Goal: Task Accomplishment & Management: Use online tool/utility

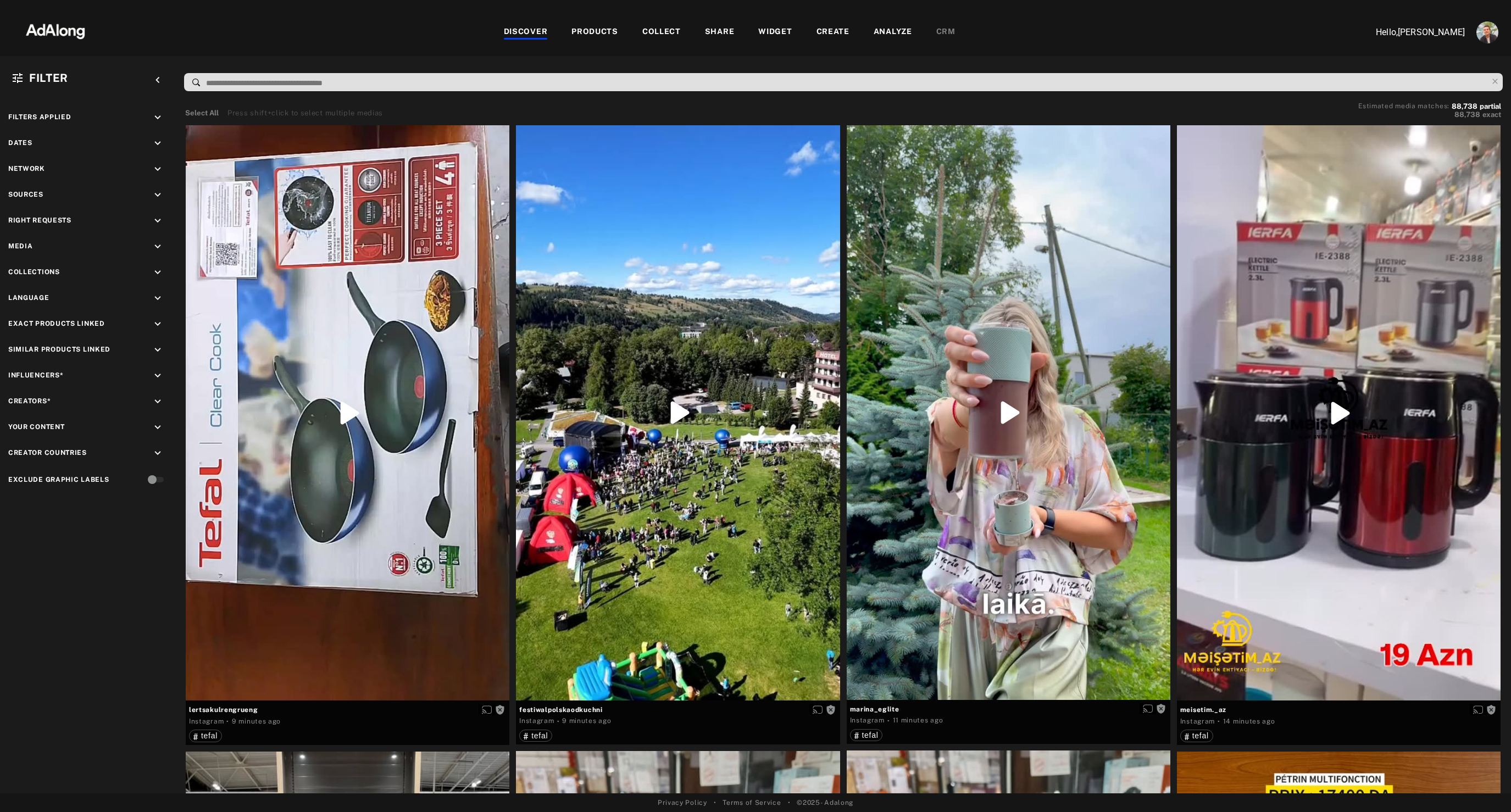
click at [776, 32] on div "WIDGET" at bounding box center [775, 32] width 34 height 13
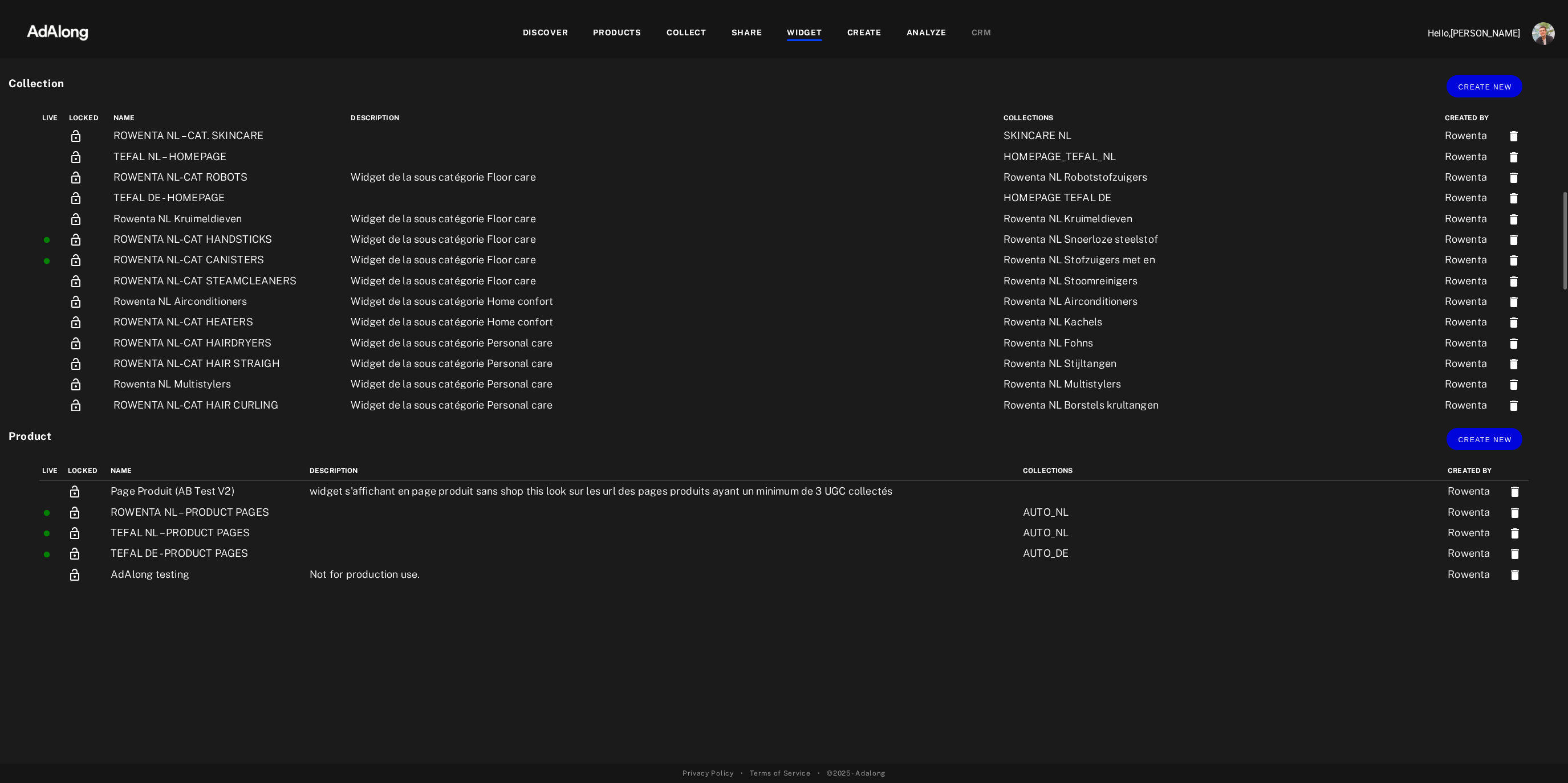
scroll to position [224, 0]
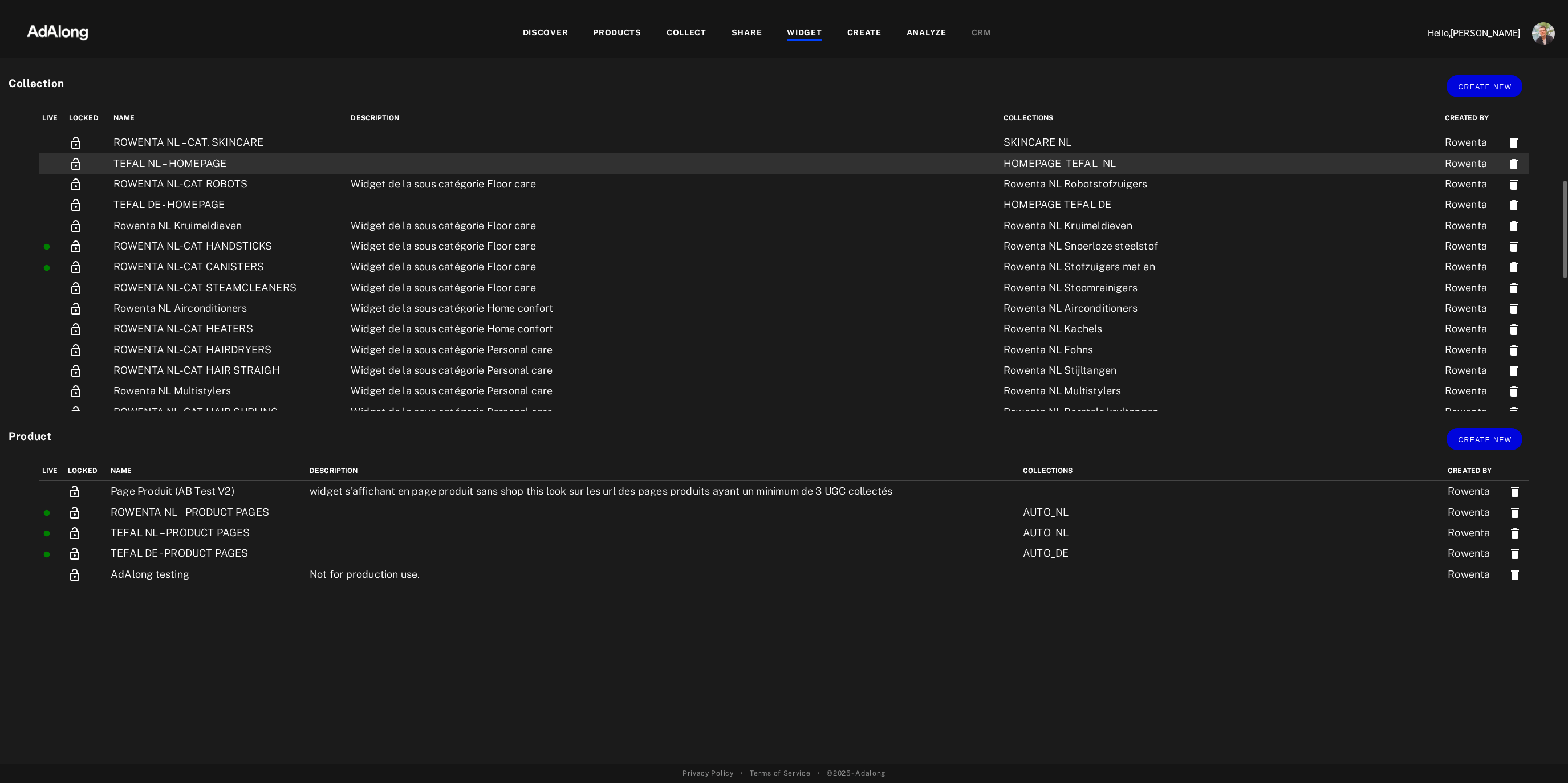
click at [154, 161] on td "TEFAL NL – HOMEPAGE" at bounding box center [229, 162] width 238 height 21
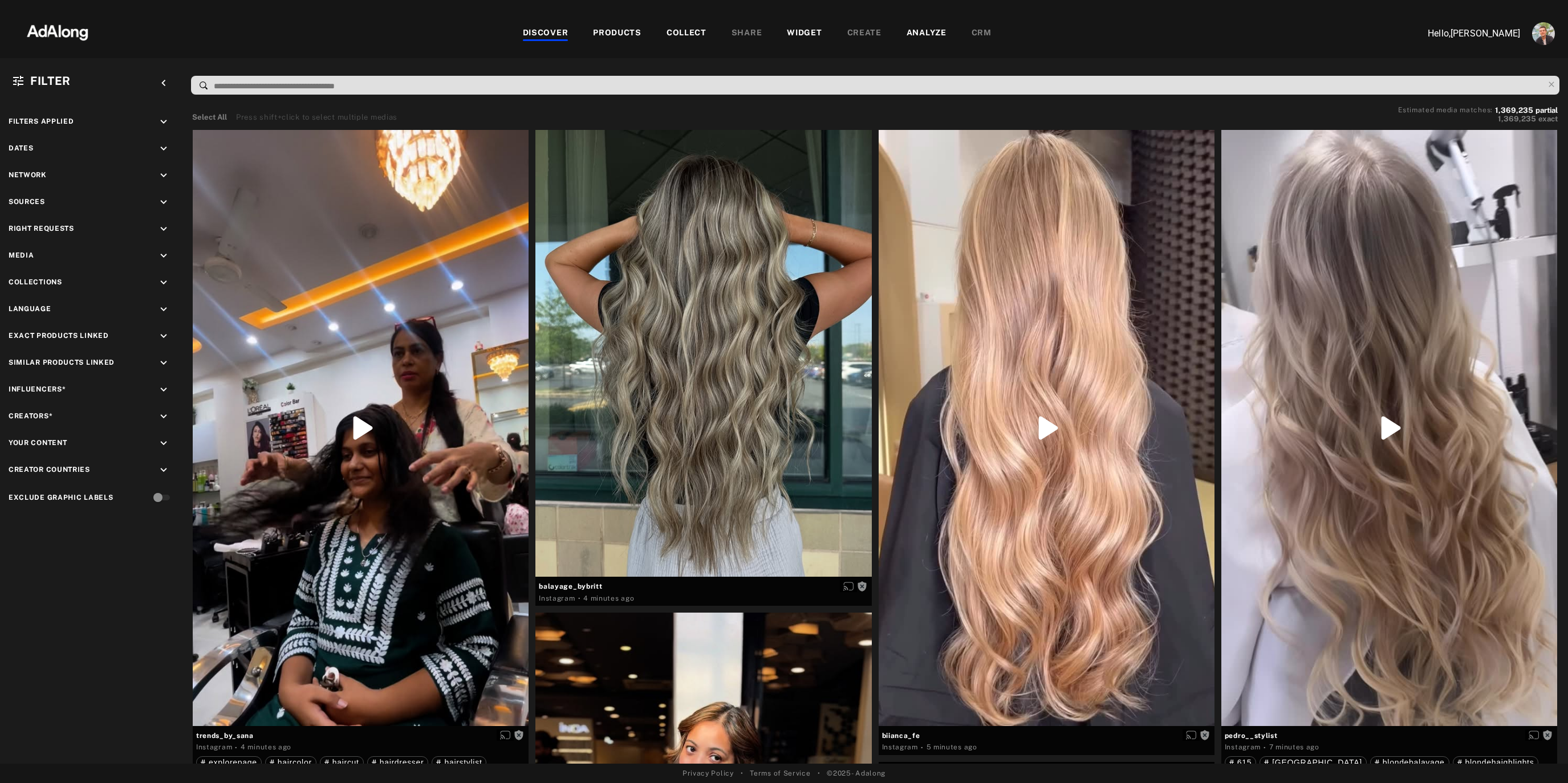
click at [800, 60] on div "Filter keyboard_arrow_left Filters applied keyboard_arrow_down Dates keyboard_a…" at bounding box center [784, 411] width 1568 height 706
click at [798, 30] on div "WIDGET" at bounding box center [805, 33] width 35 height 14
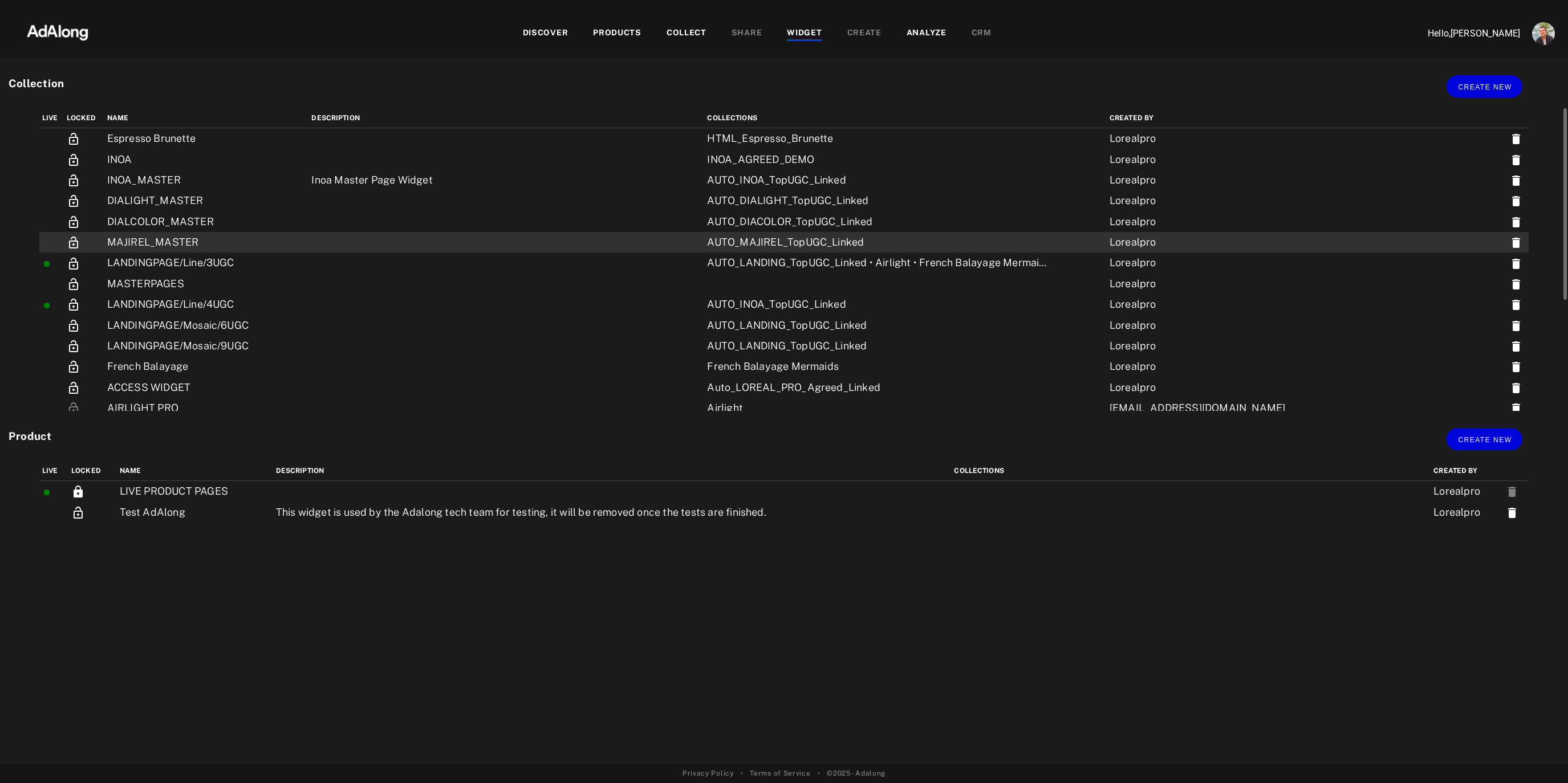
click at [197, 239] on td "MAJIREL_MASTER" at bounding box center [206, 241] width 204 height 21
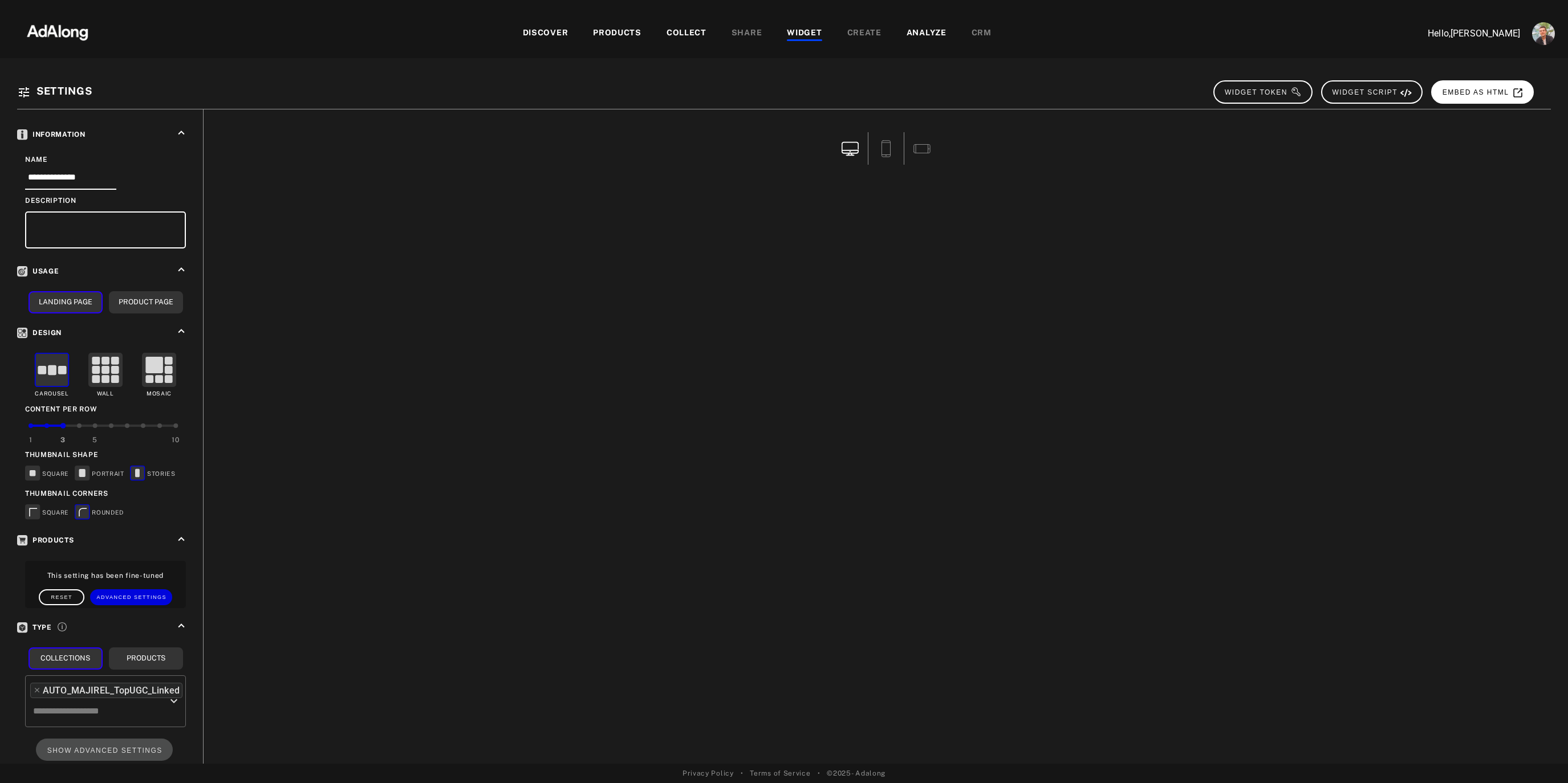
click at [1485, 94] on span "EMBED AS HTML" at bounding box center [1483, 92] width 81 height 8
click at [801, 34] on div "WIDGET" at bounding box center [805, 33] width 35 height 14
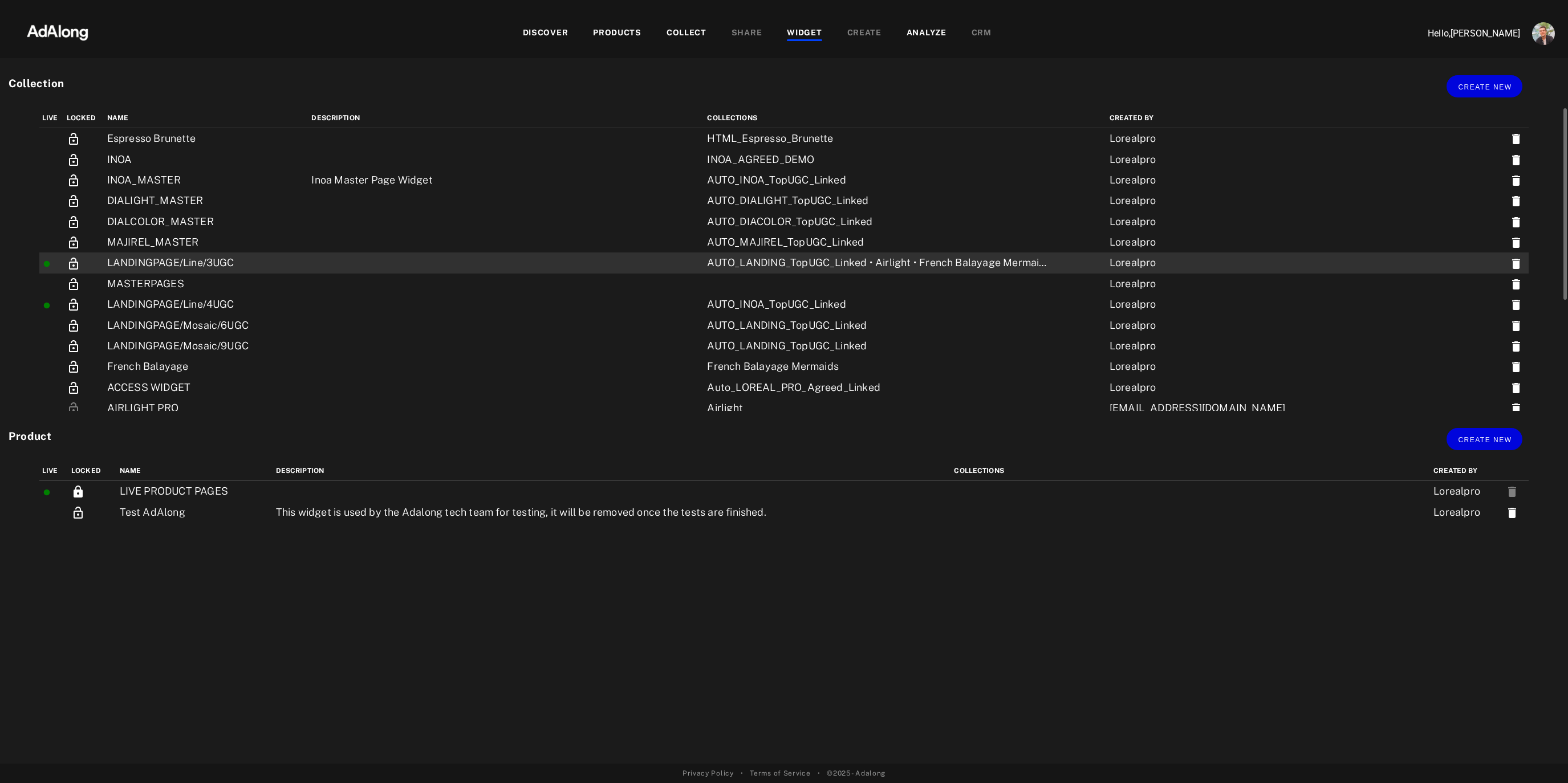
click at [169, 254] on td "LANDINGPAGE/Line/3UGC" at bounding box center [206, 262] width 204 height 21
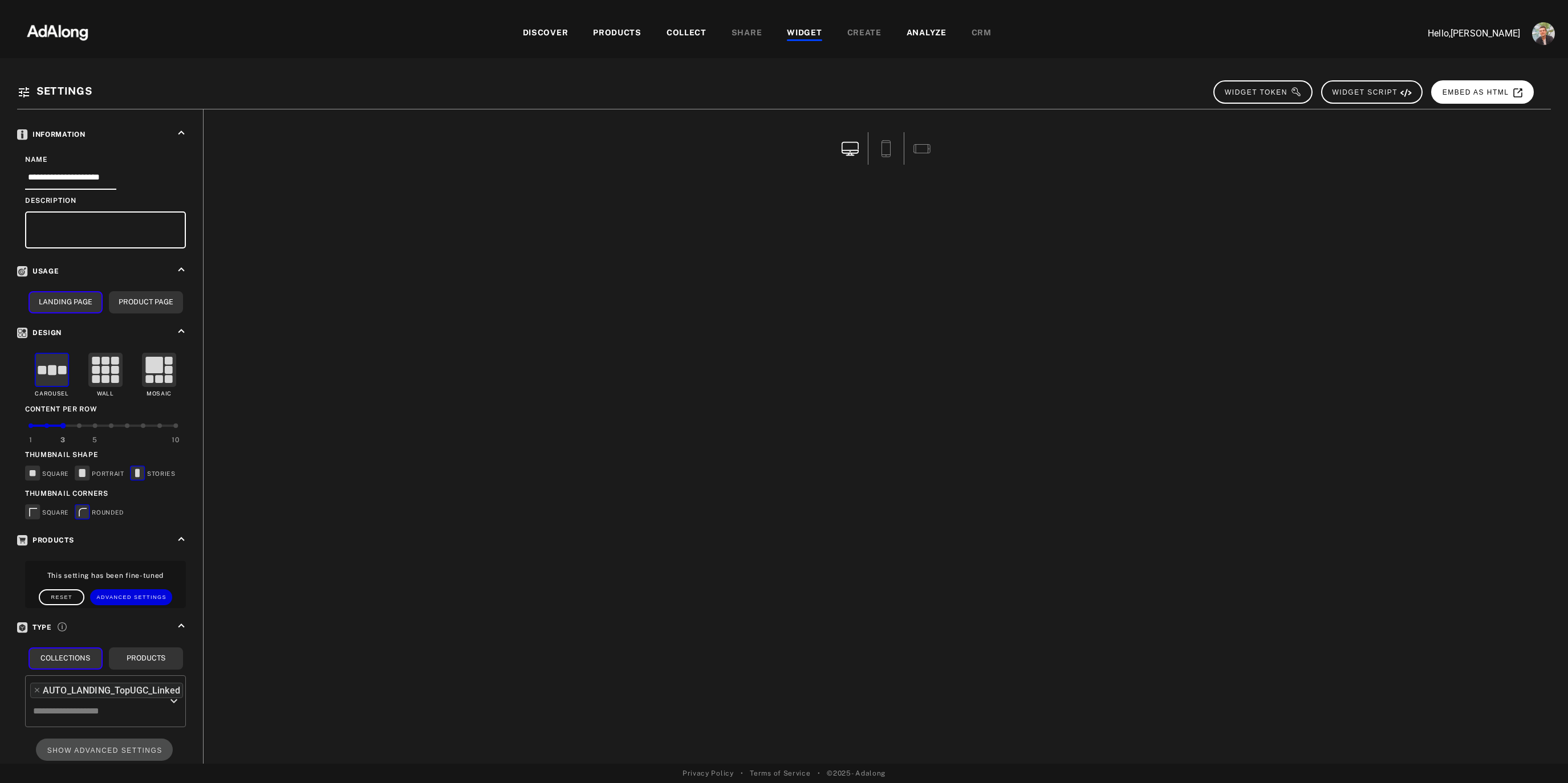
click at [1494, 95] on span "EMBED AS HTML" at bounding box center [1483, 92] width 81 height 8
click at [677, 34] on div "COLLECT" at bounding box center [686, 33] width 40 height 14
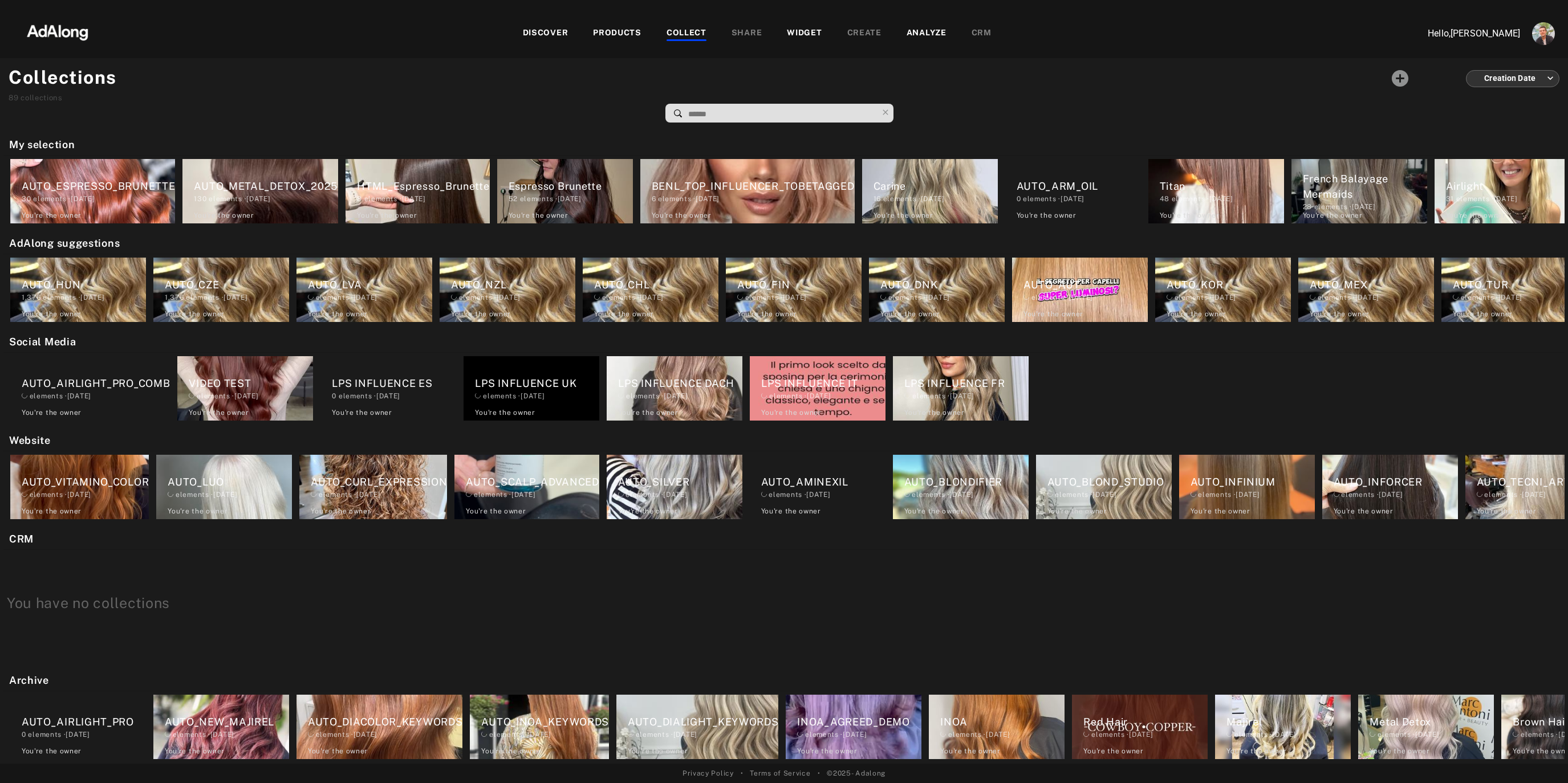
click at [790, 32] on div "WIDGET" at bounding box center [805, 33] width 35 height 14
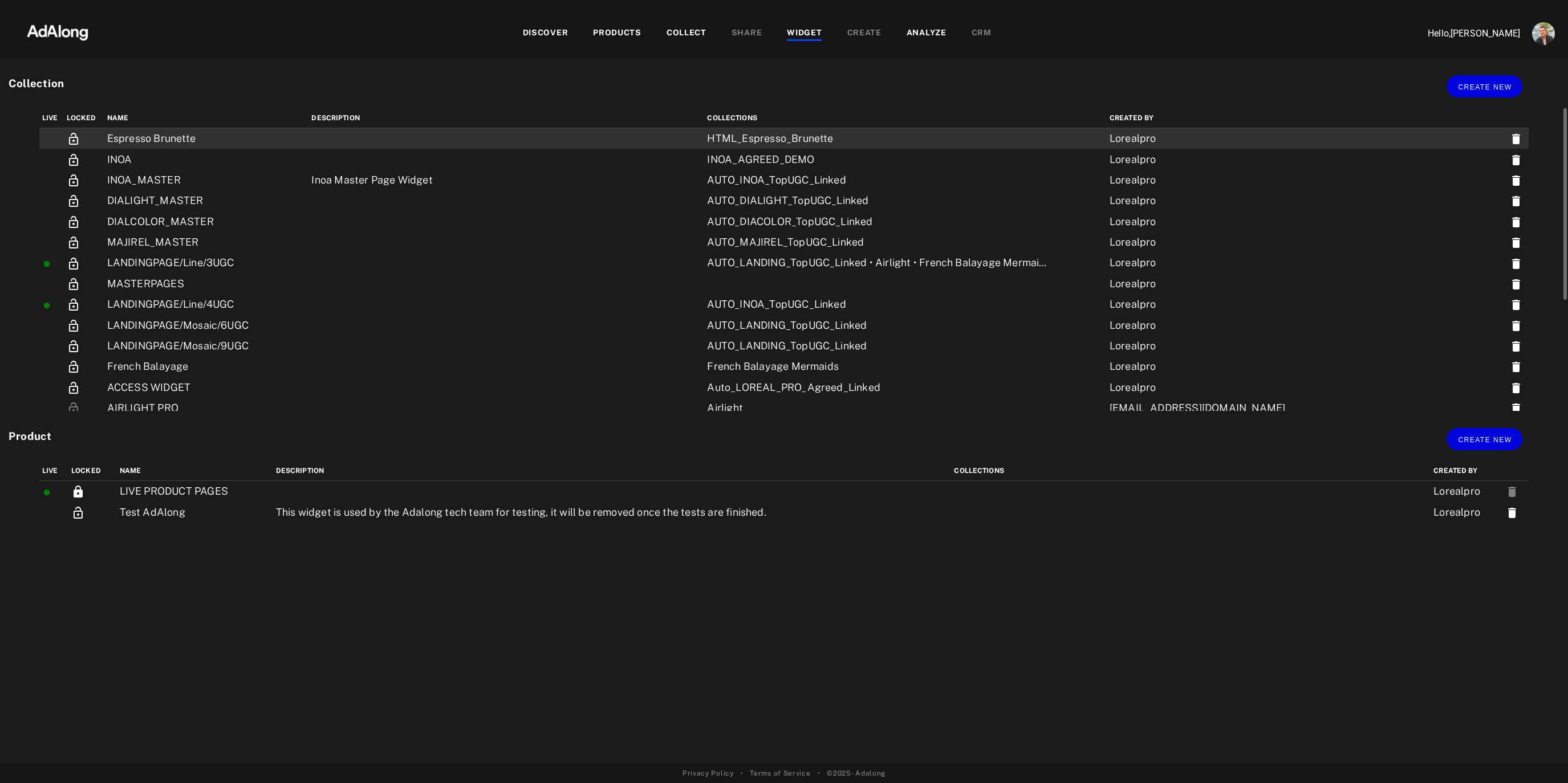
click at [191, 137] on td "Espresso Brunette" at bounding box center [206, 139] width 204 height 22
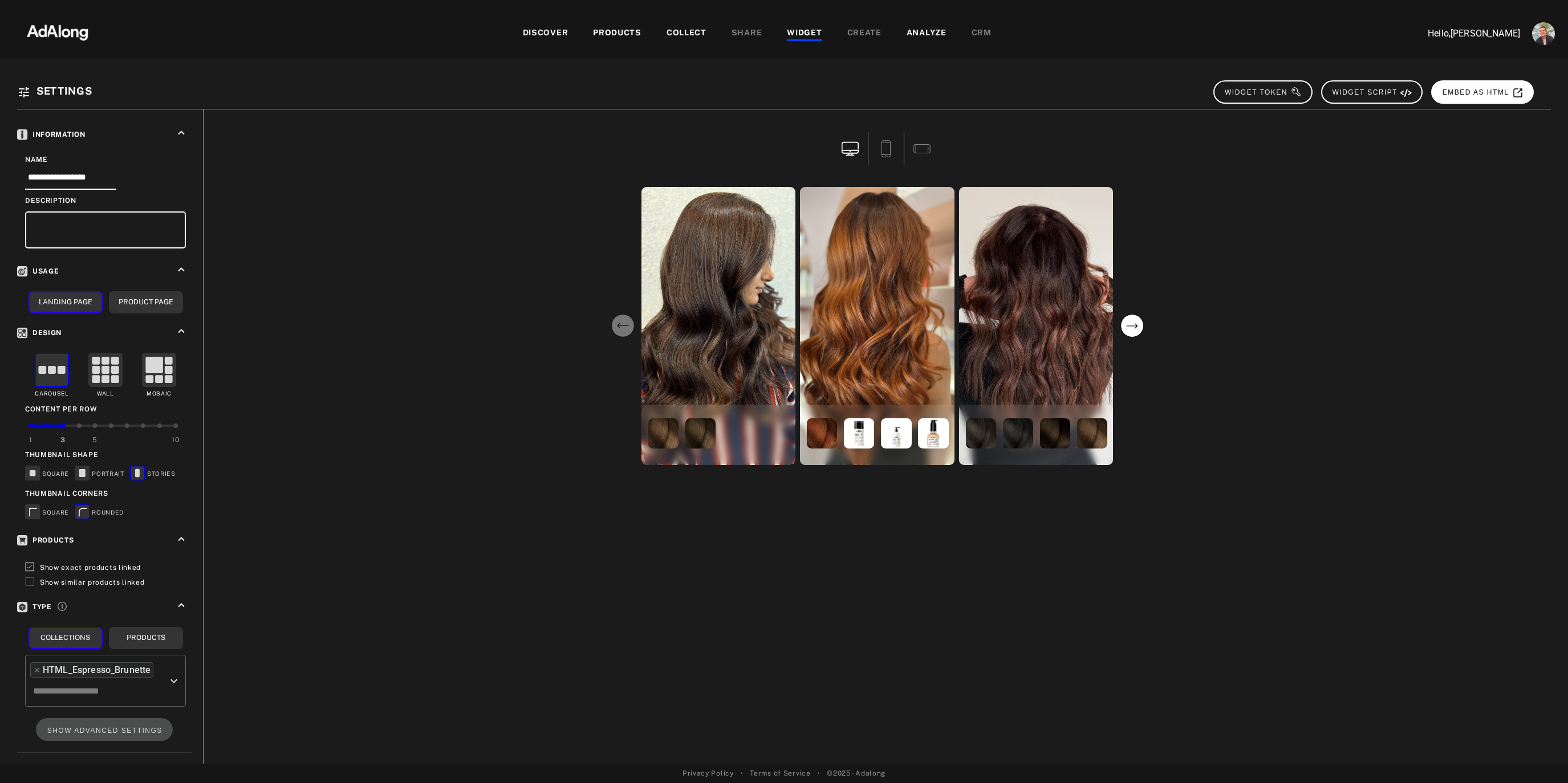
click at [1470, 93] on span "EMBED AS HTML" at bounding box center [1483, 92] width 81 height 8
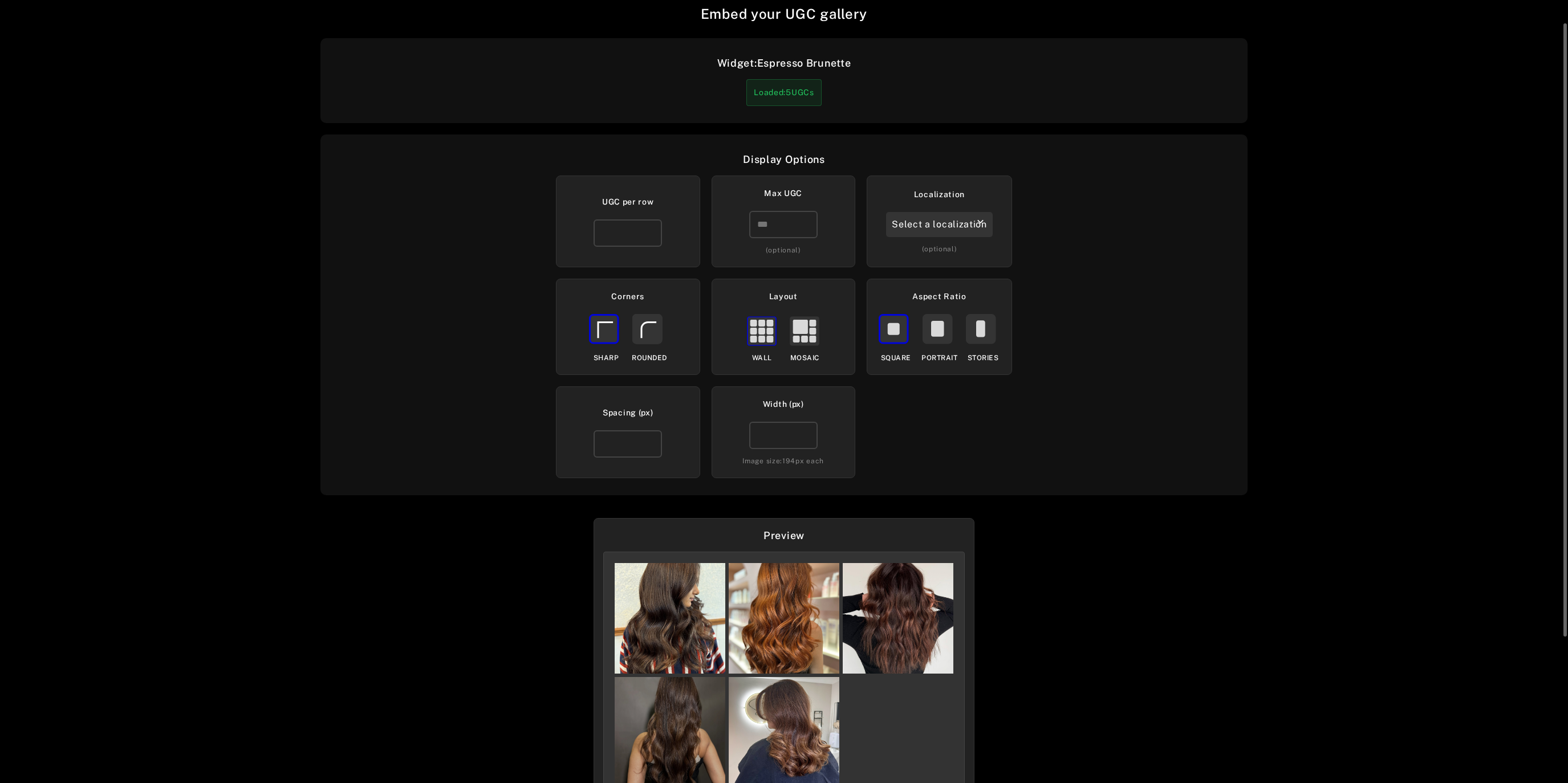
scroll to position [39, 0]
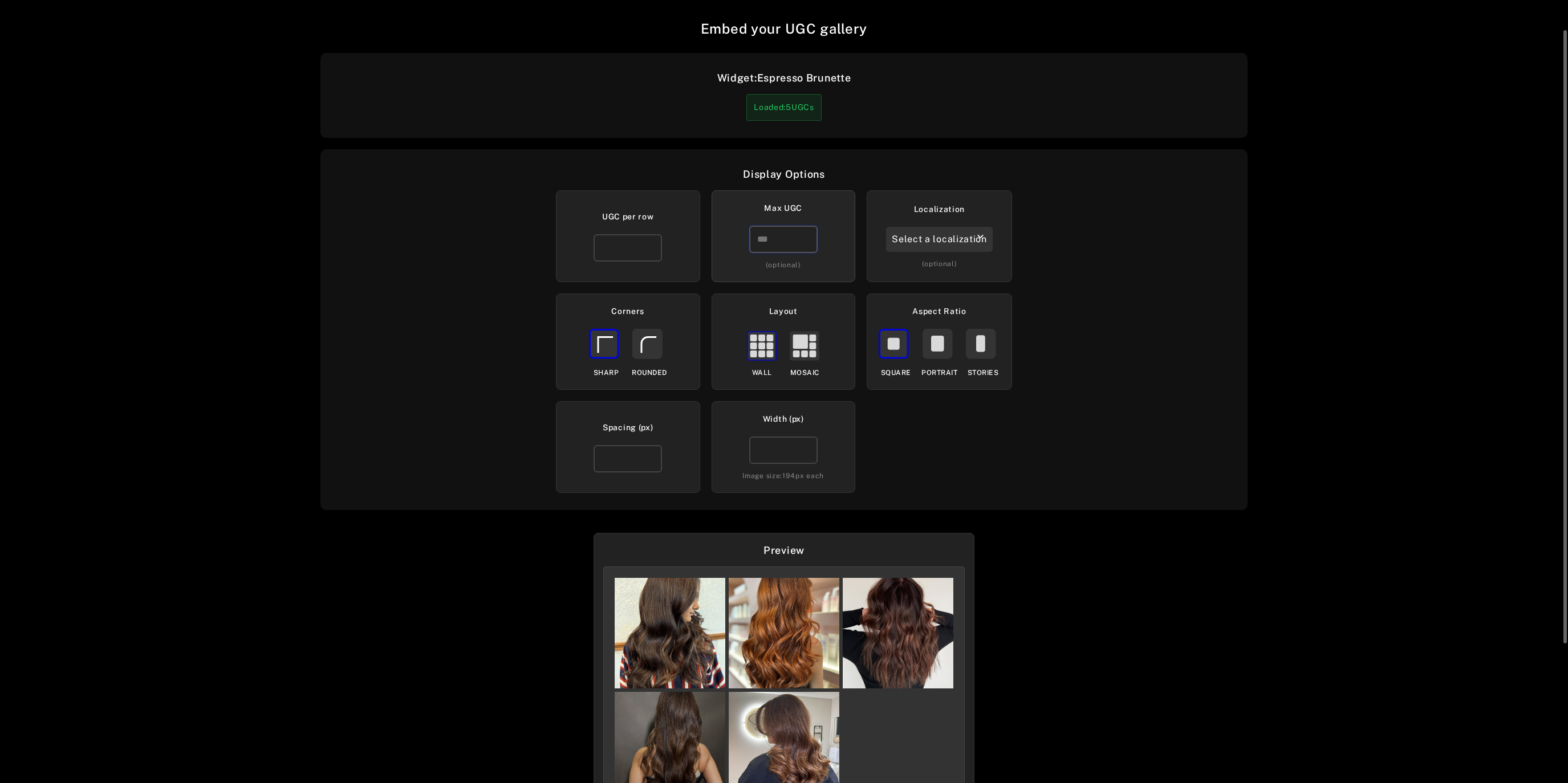
click at [766, 240] on input "number" at bounding box center [783, 239] width 68 height 27
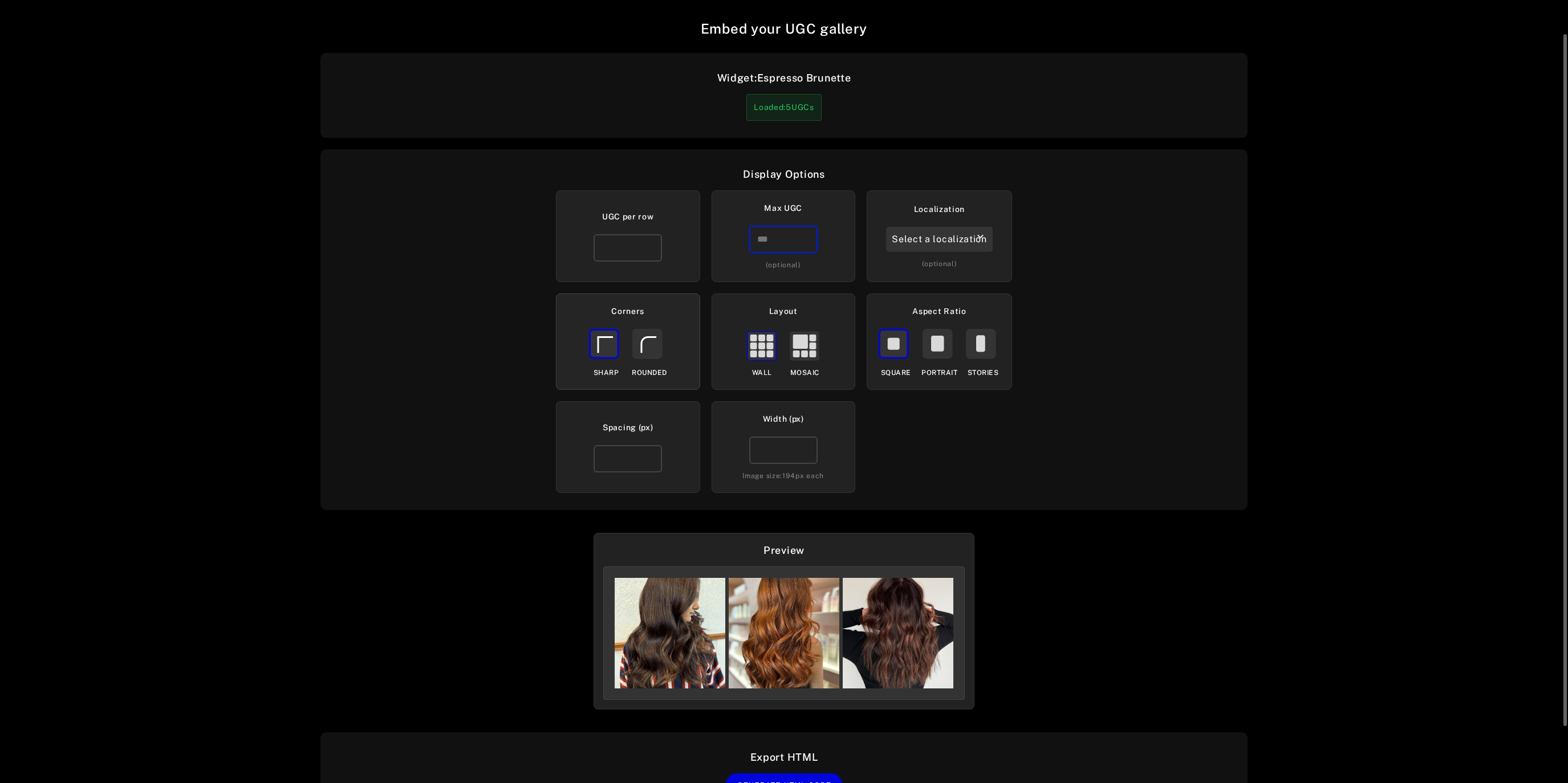
type input "*"
click at [649, 347] on rect at bounding box center [646, 343] width 28 height 28
click at [625, 246] on input "*" at bounding box center [628, 248] width 68 height 27
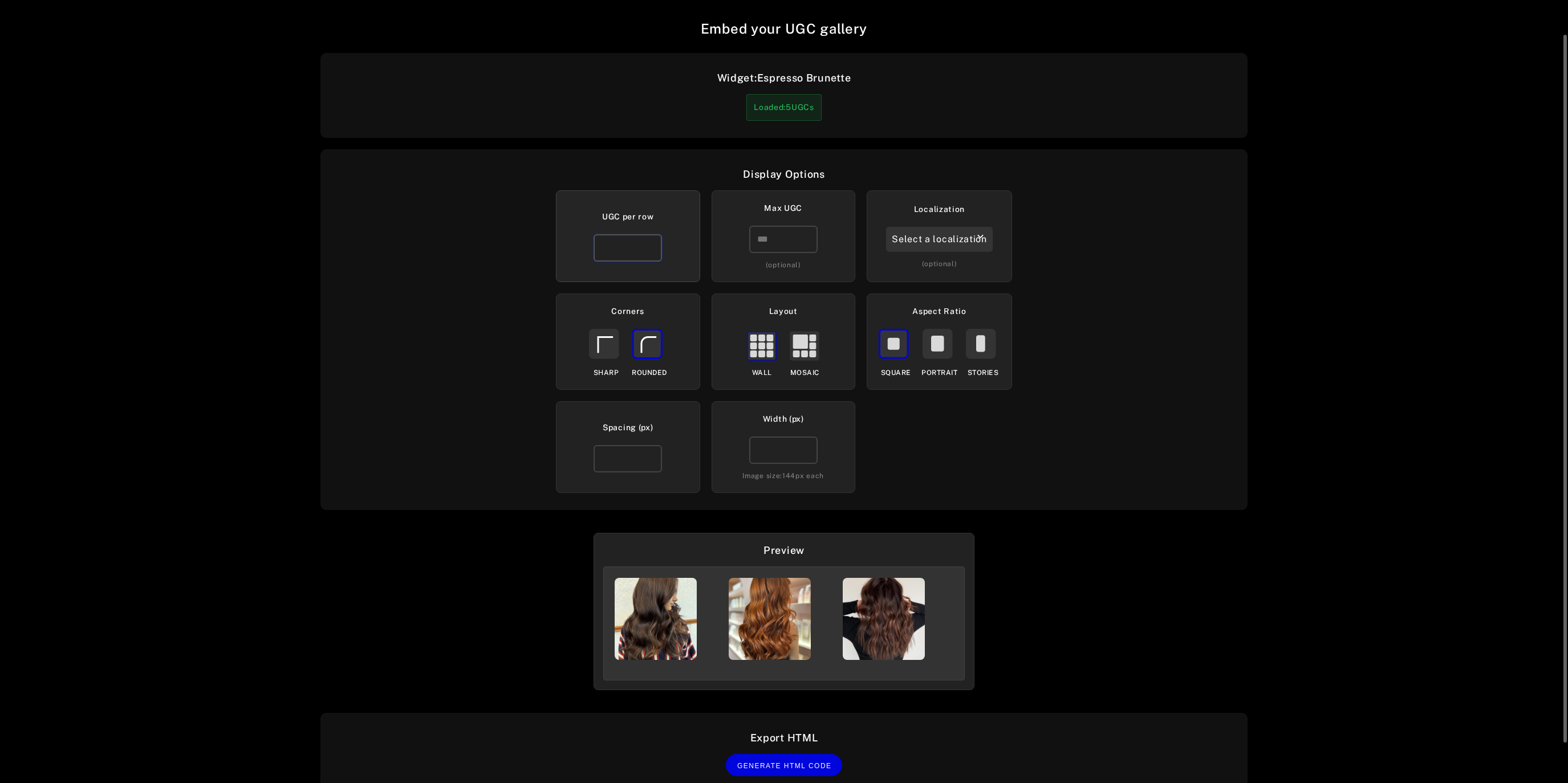
click at [651, 242] on input "*" at bounding box center [628, 248] width 68 height 27
click at [981, 345] on icon at bounding box center [980, 343] width 9 height 17
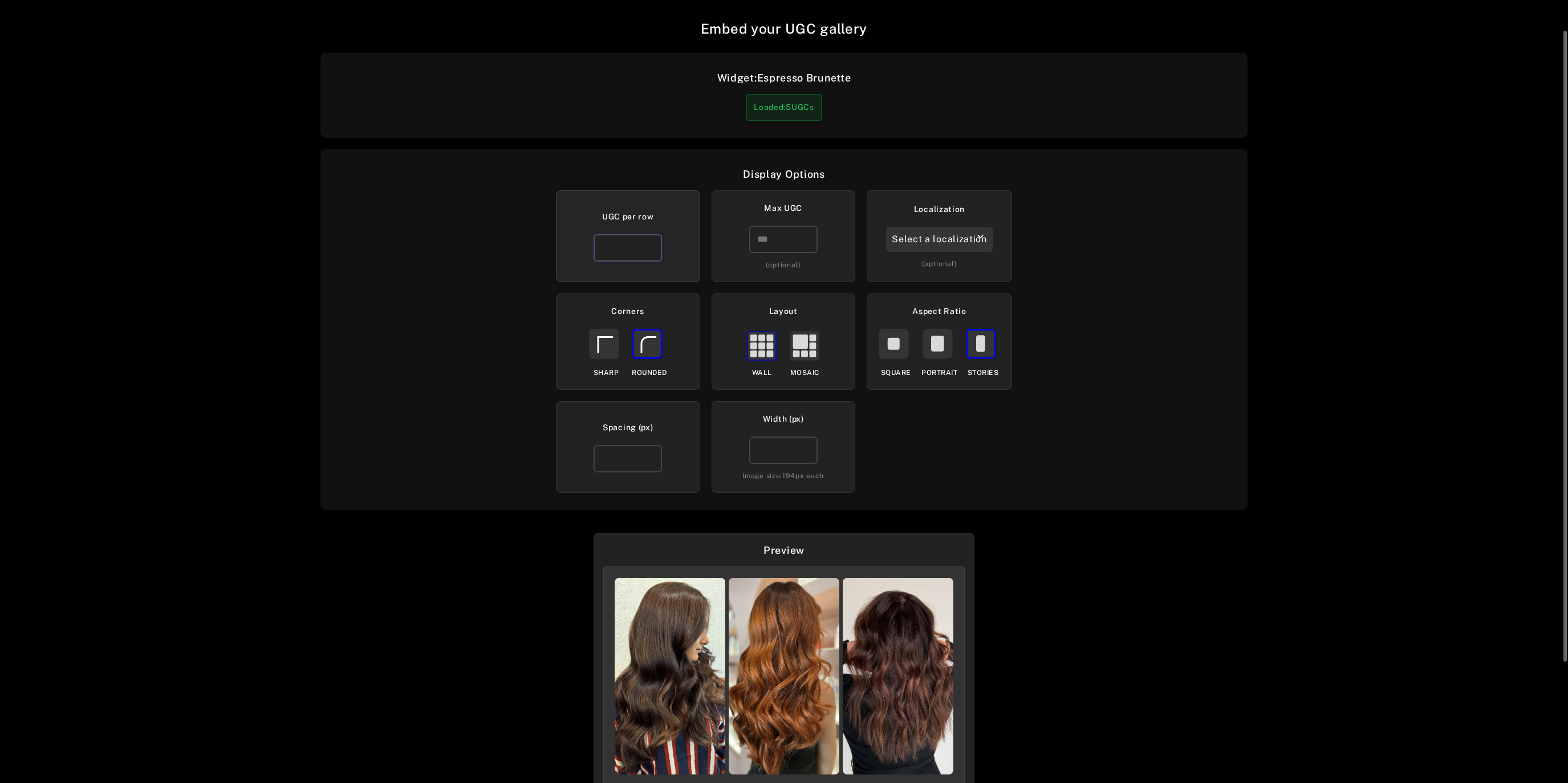
type input "*"
click at [652, 252] on input "*" at bounding box center [628, 248] width 68 height 27
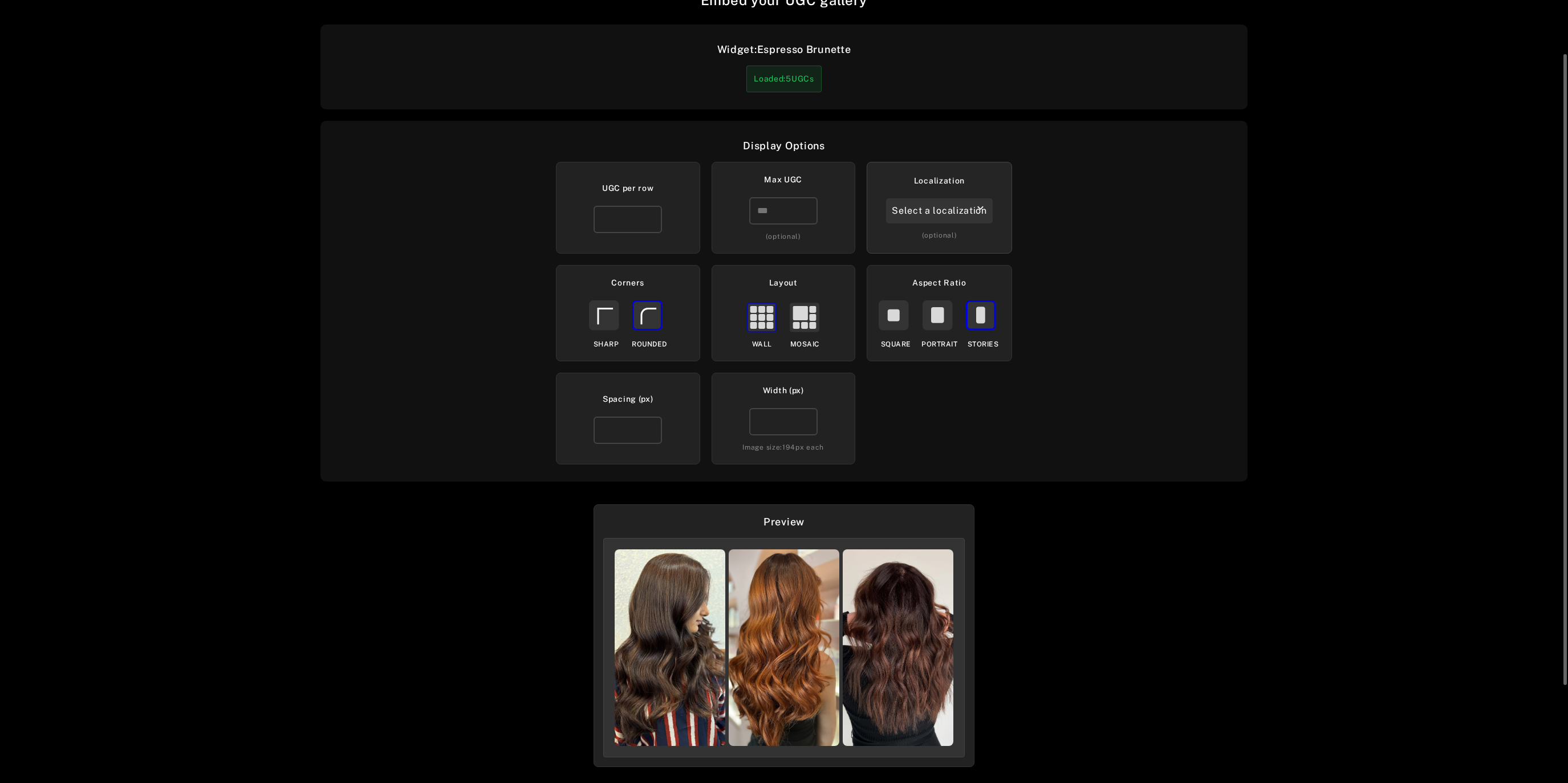
click at [944, 214] on div "Select a localization" at bounding box center [938, 211] width 107 height 25
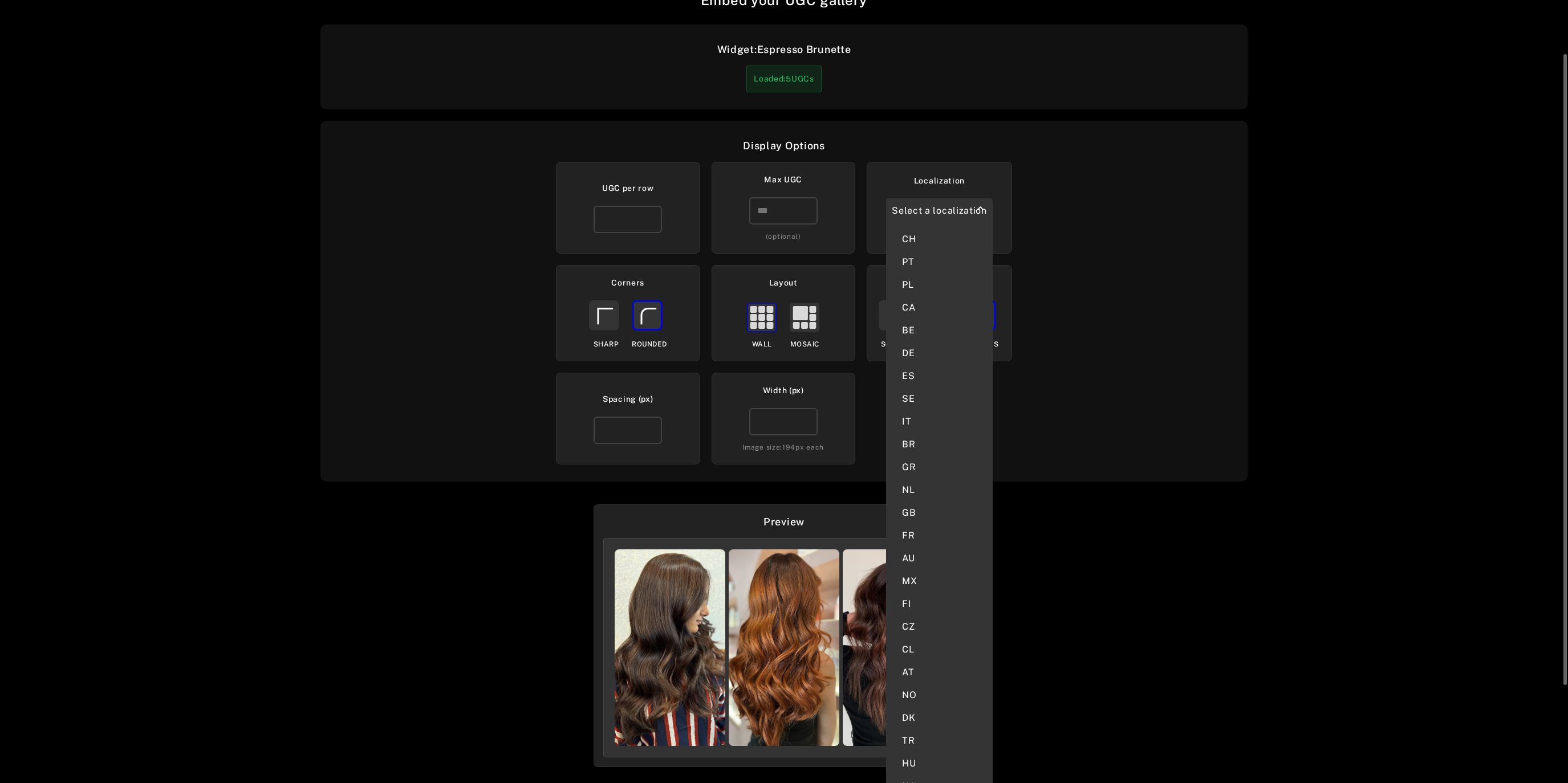
click at [1108, 273] on div "Display Options UGC per row * Max UGC * (optional) Localization Select a locali…" at bounding box center [784, 301] width 927 height 361
click at [1102, 312] on div "Display Options UGC per row * Max UGC * (optional) Localization Select a locali…" at bounding box center [784, 301] width 927 height 361
click at [504, 412] on div "Display Options UGC per row * Max UGC * (optional) Localization Select a locali…" at bounding box center [784, 301] width 927 height 361
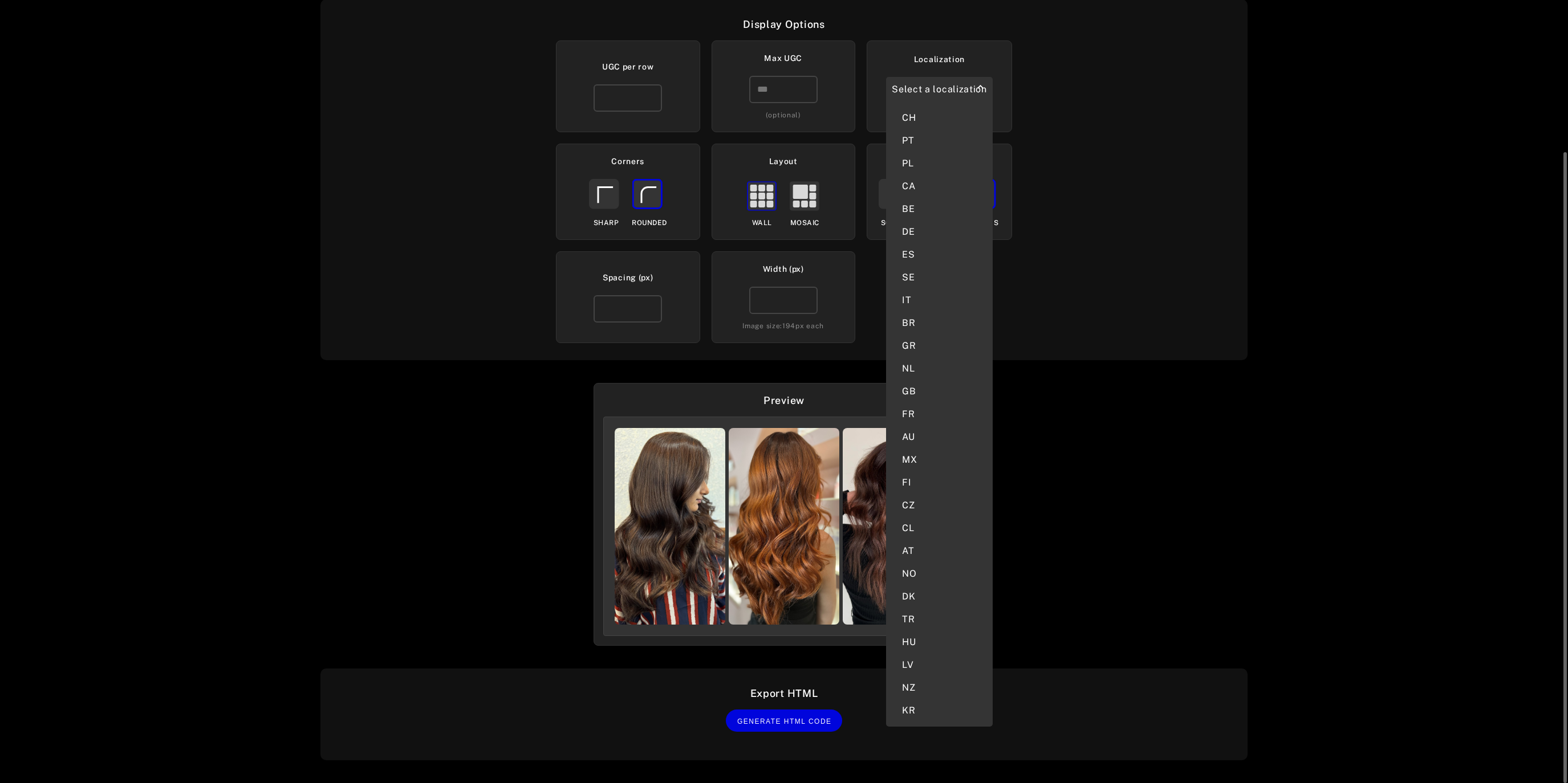
click at [474, 538] on div "Embed your UGC gallery Widget: Espresso Brunette Loaded: 5 UGCs Display Options…" at bounding box center [784, 391] width 1568 height 783
click at [764, 720] on span "Generate HTML Code" at bounding box center [784, 721] width 95 height 8
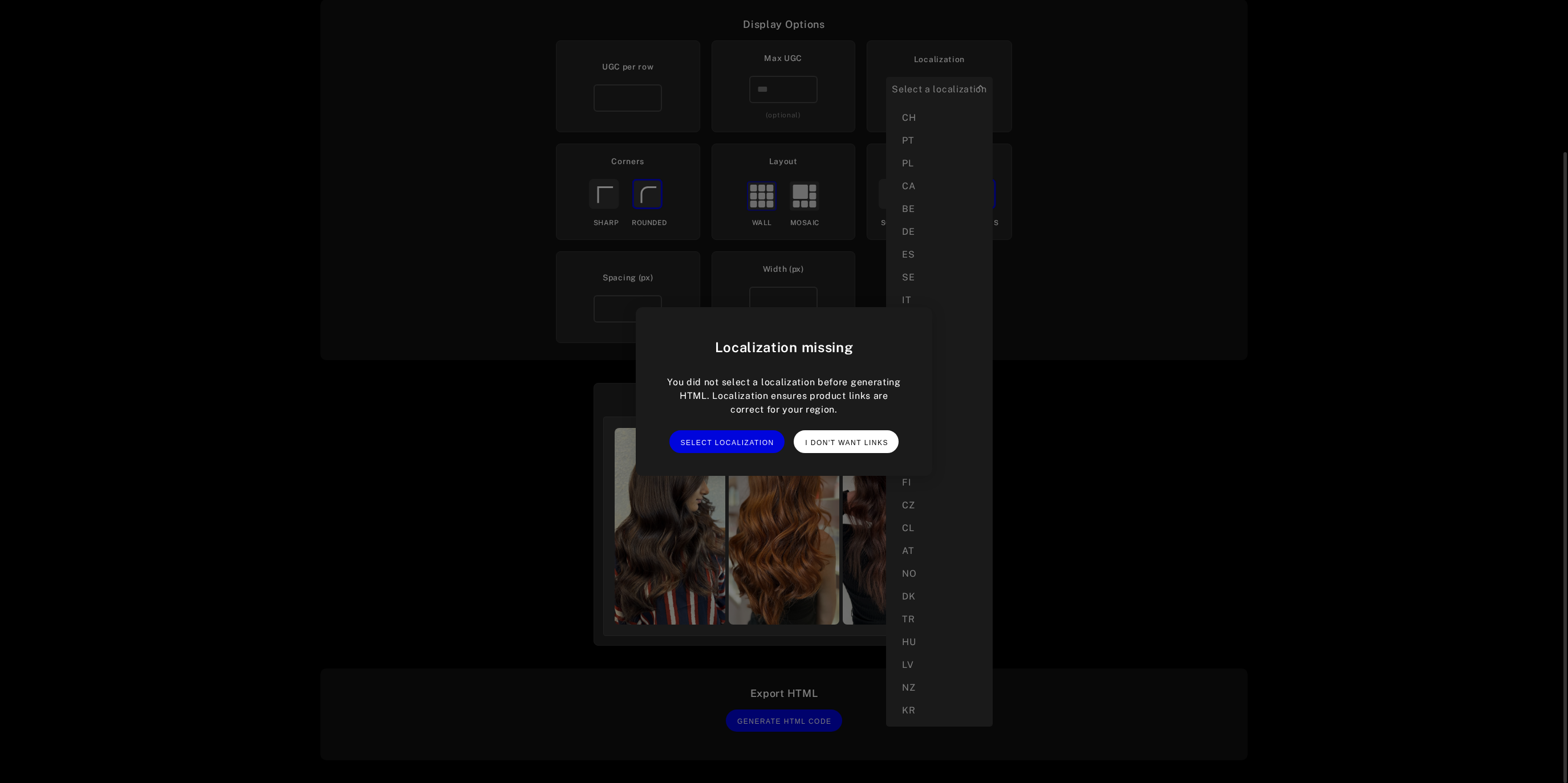
click at [867, 444] on span "I don't want links" at bounding box center [847, 443] width 83 height 8
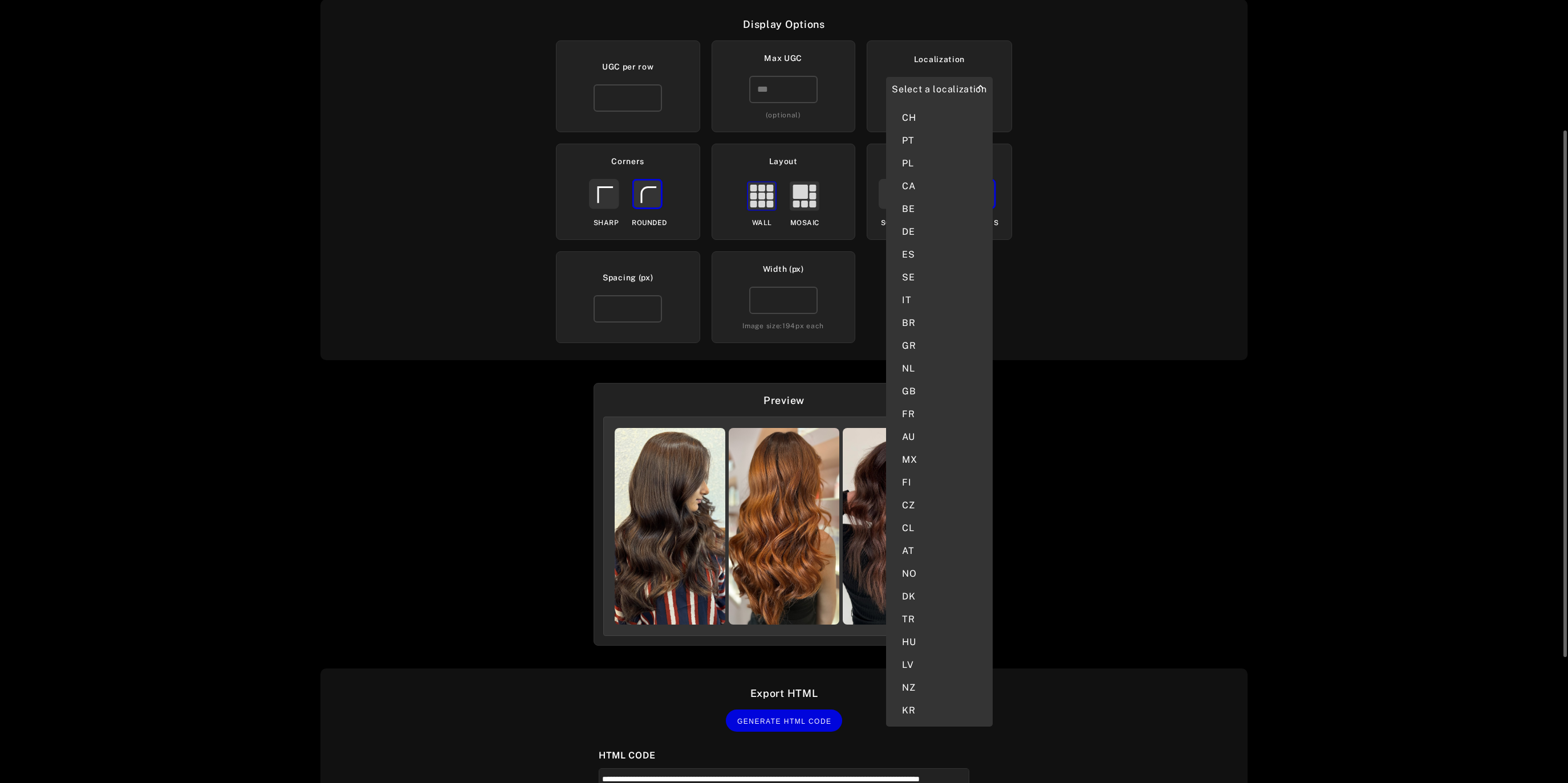
scroll to position [381, 0]
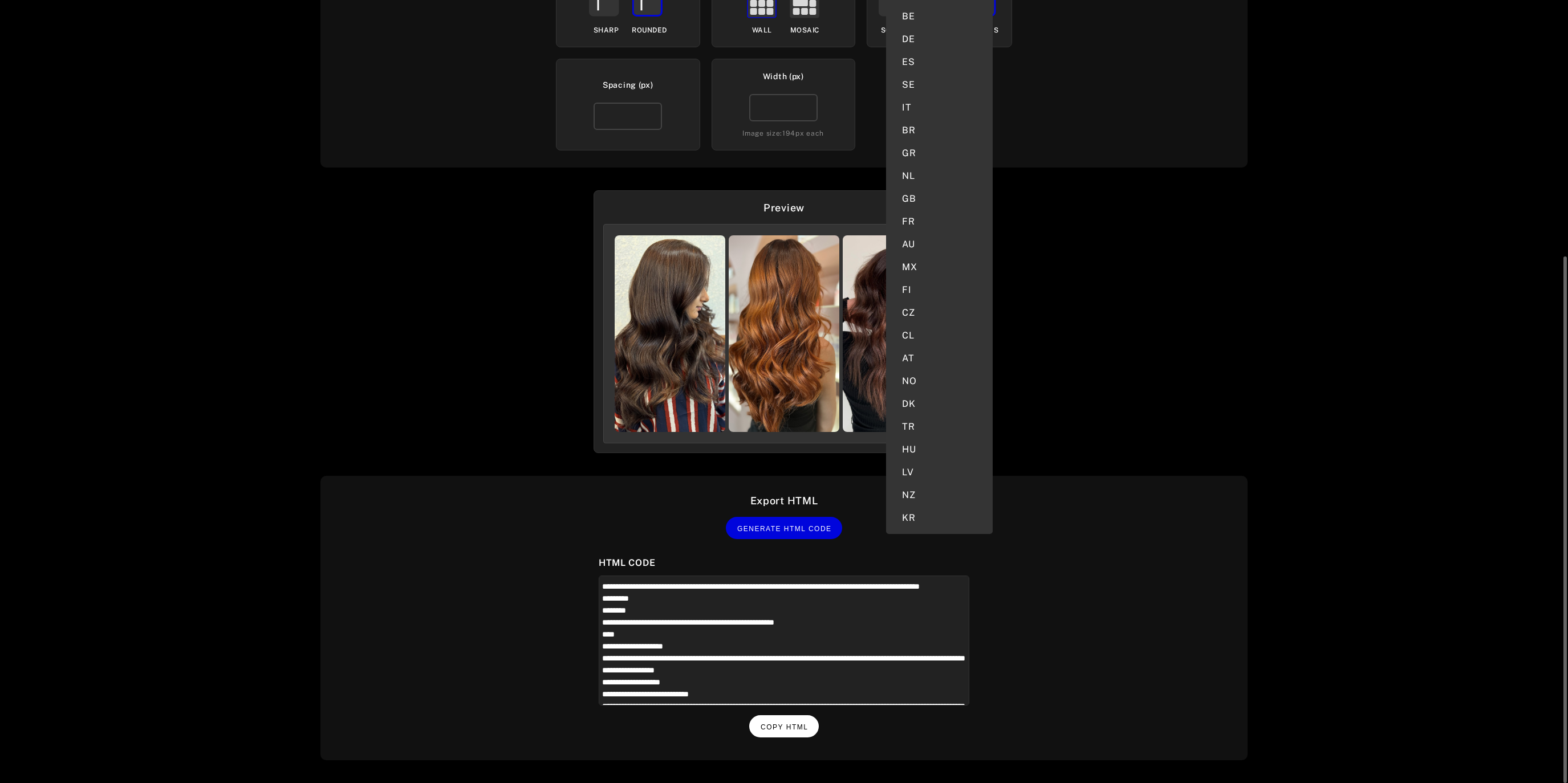
click at [778, 730] on span "Copy HTML" at bounding box center [784, 727] width 47 height 8
click at [466, 405] on div "Embed your UGC gallery Widget: Espresso Brunette Loaded: 5 UGCs Display Options…" at bounding box center [784, 391] width 1568 height 783
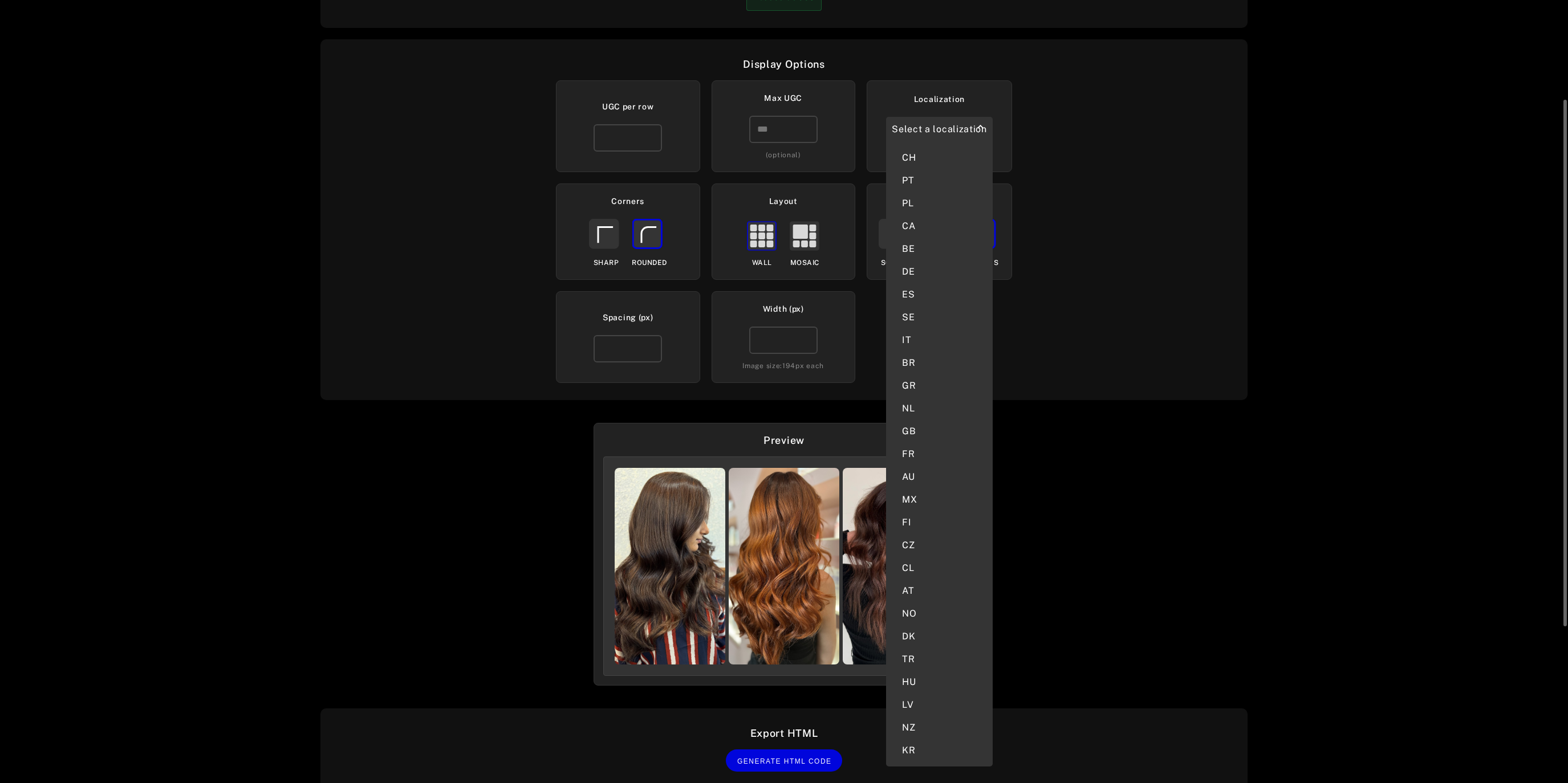
scroll to position [147, 0]
click at [964, 132] on div "Select a localization" at bounding box center [938, 132] width 107 height 25
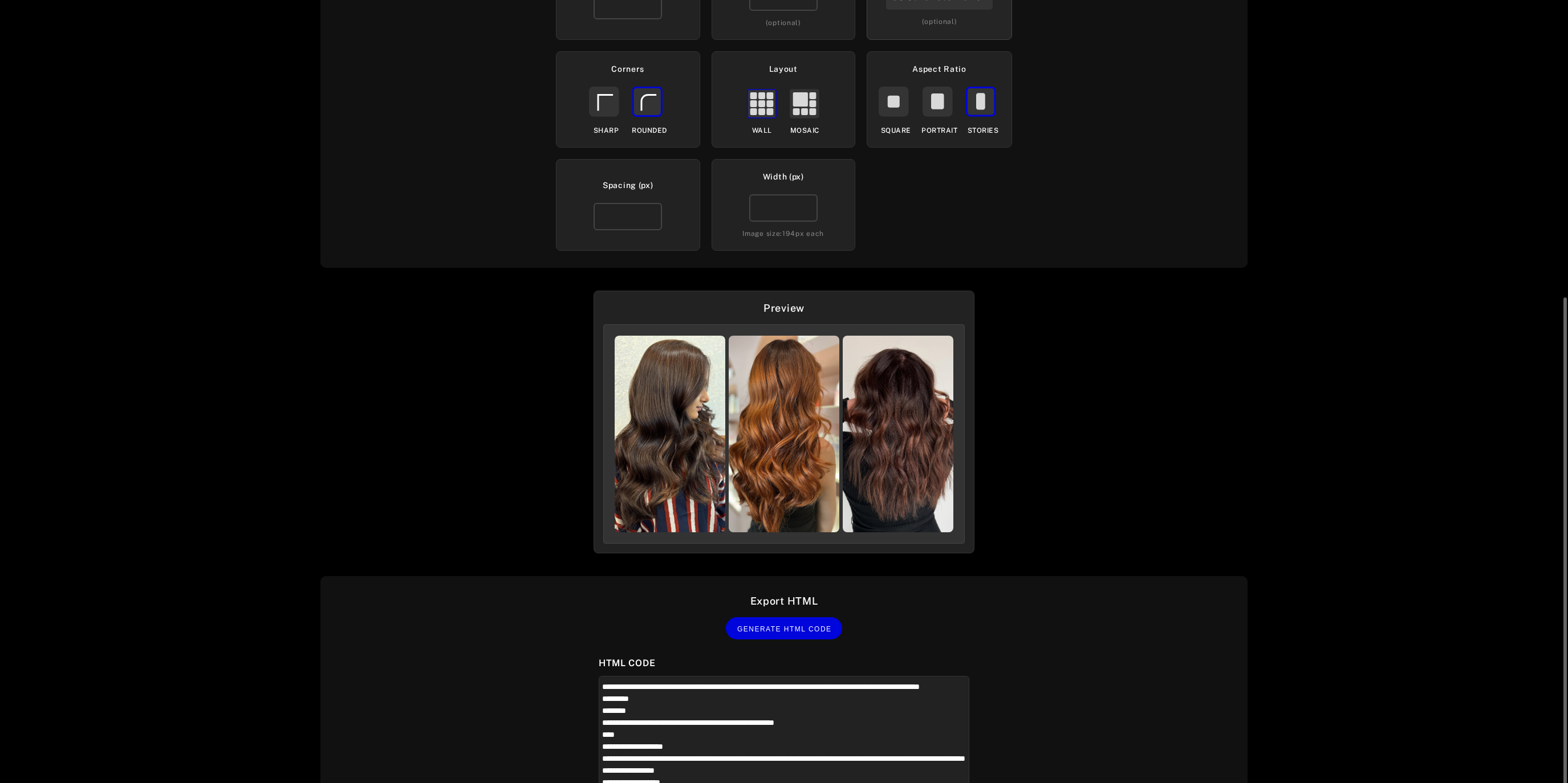
scroll to position [372, 0]
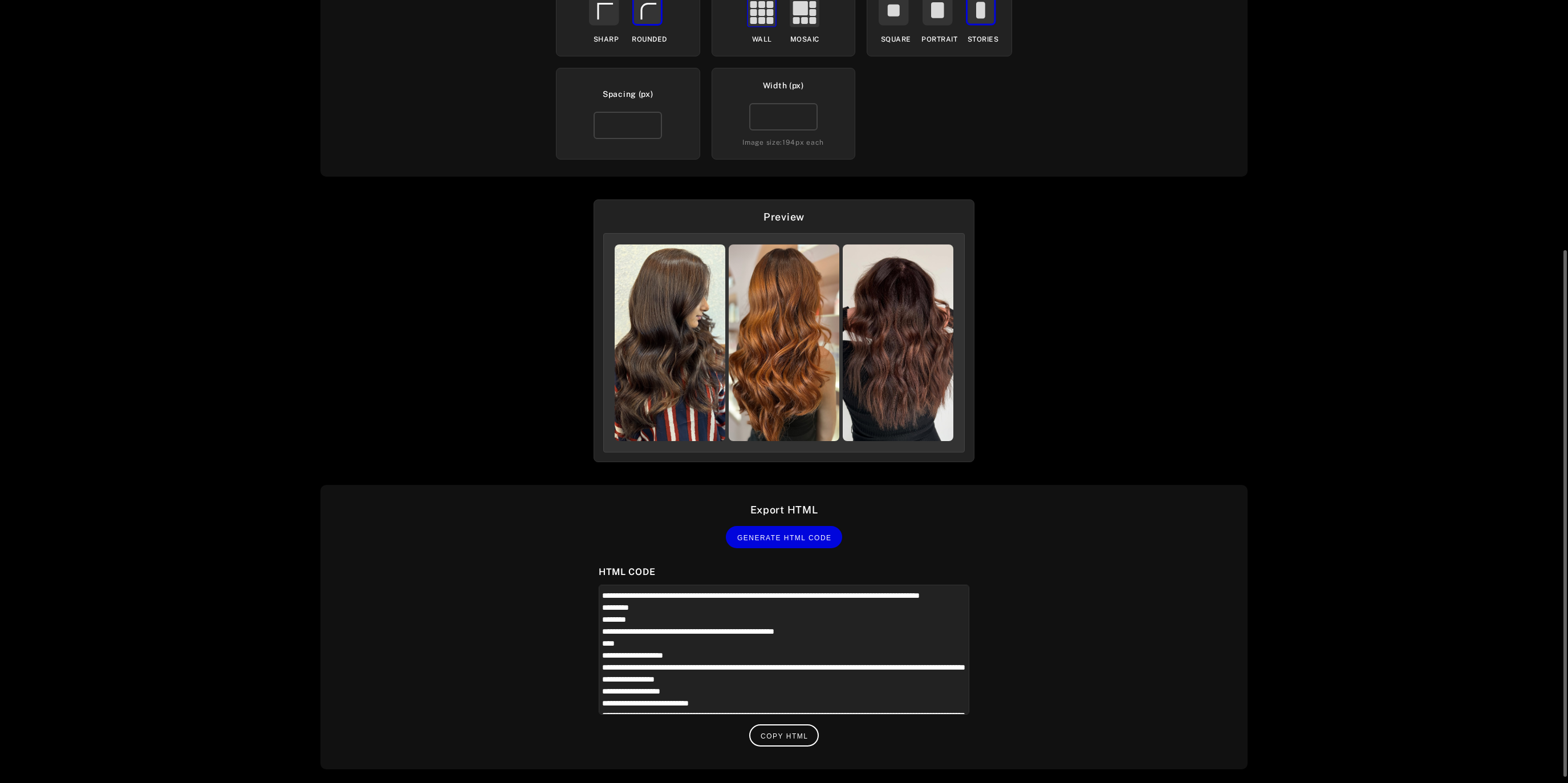
click at [484, 352] on div "Embed your UGC gallery Widget: Espresso Brunette Loaded: 5 UGCs Display Options…" at bounding box center [784, 391] width 1568 height 783
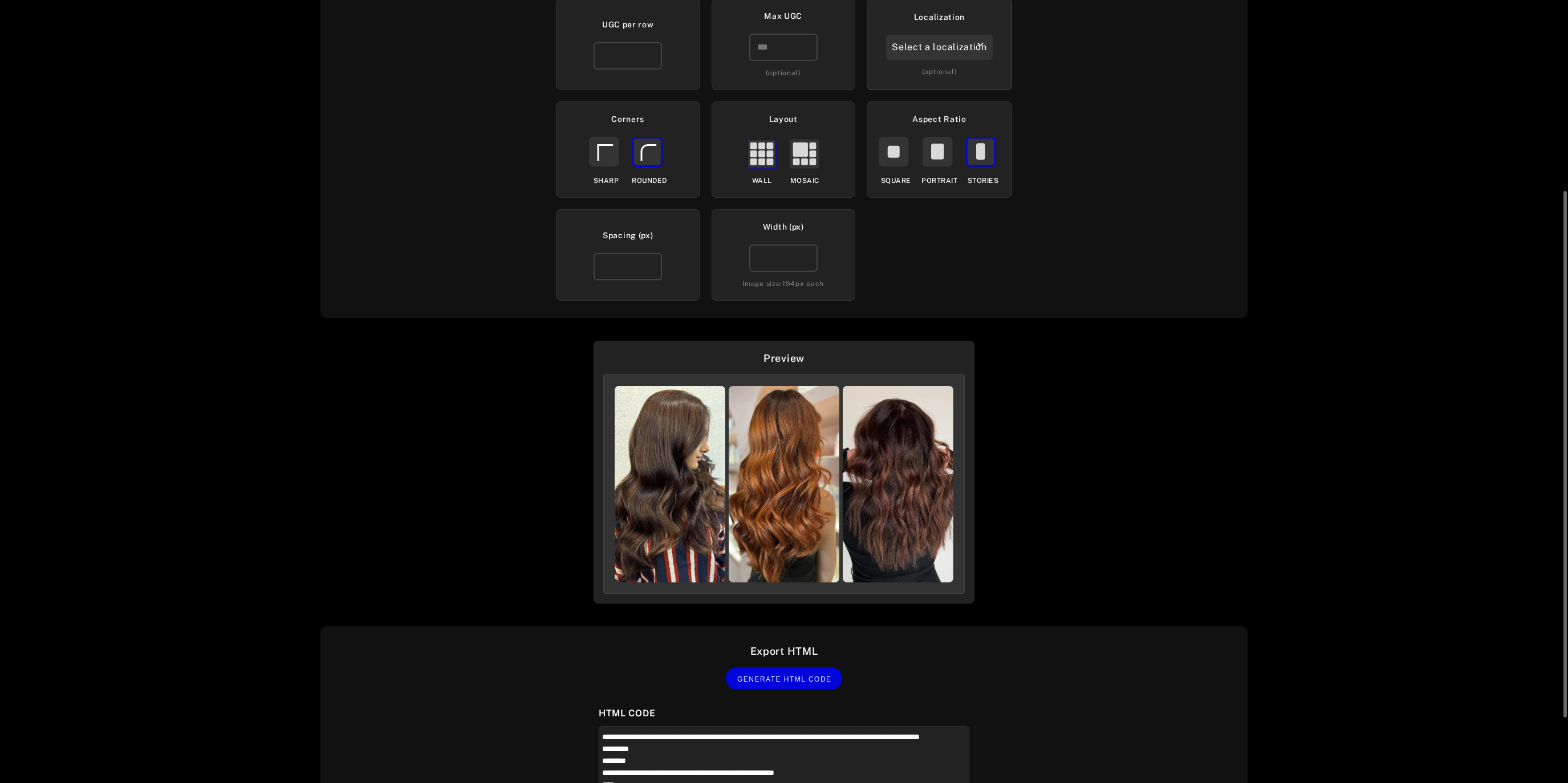
scroll to position [227, 0]
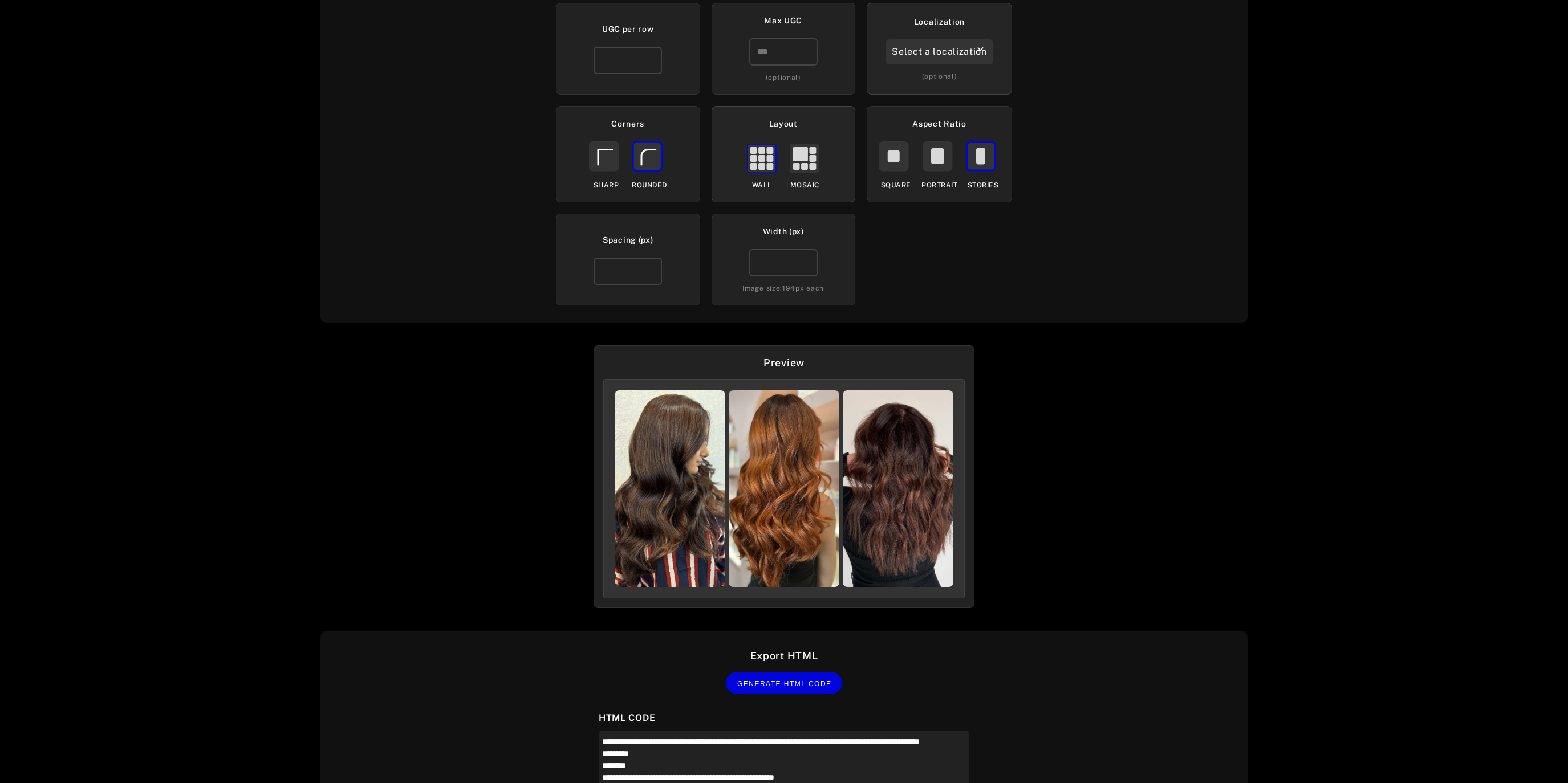
click at [806, 163] on rect at bounding box center [804, 166] width 7 height 7
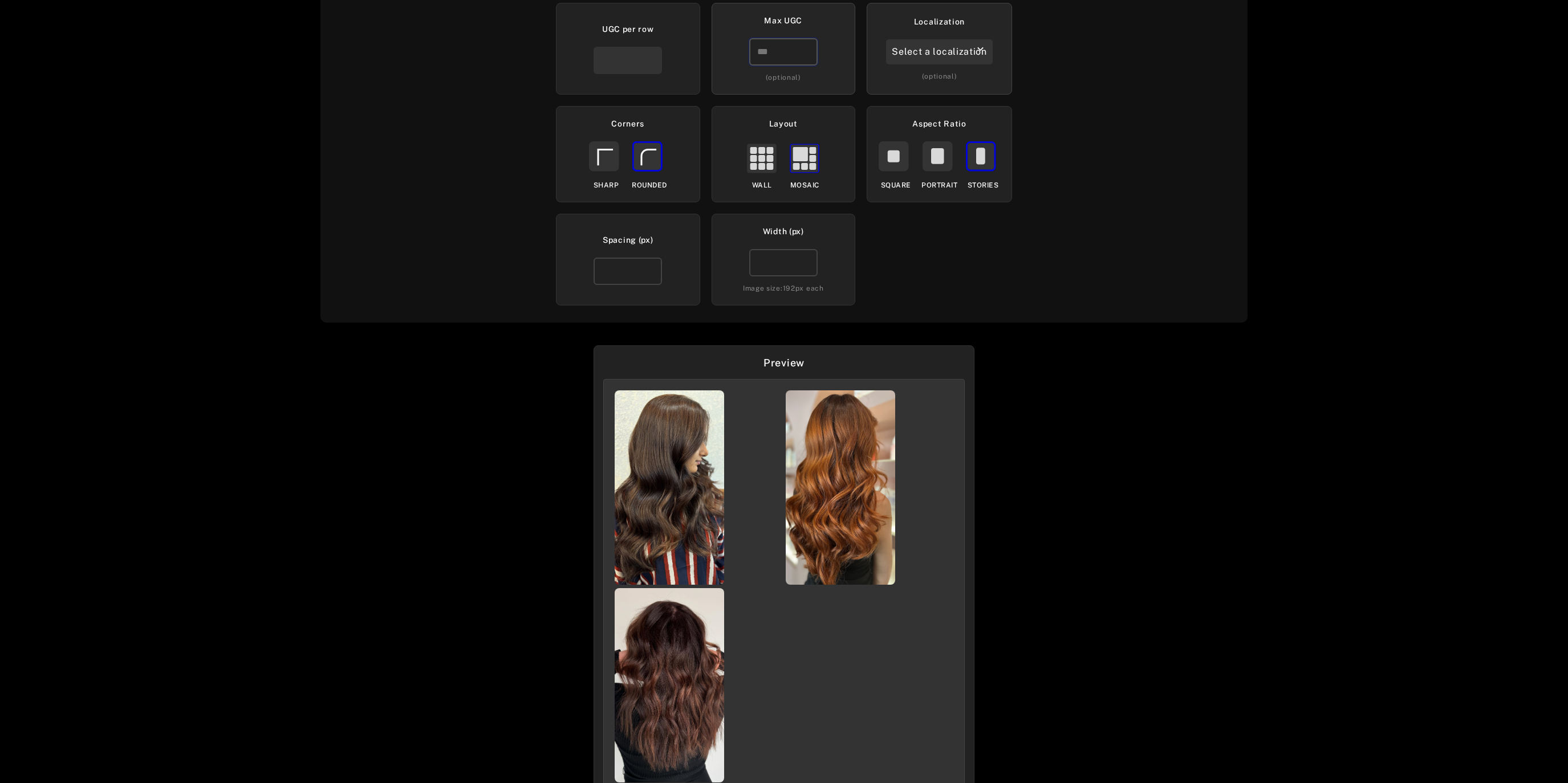
click at [768, 43] on input "*" at bounding box center [783, 52] width 68 height 27
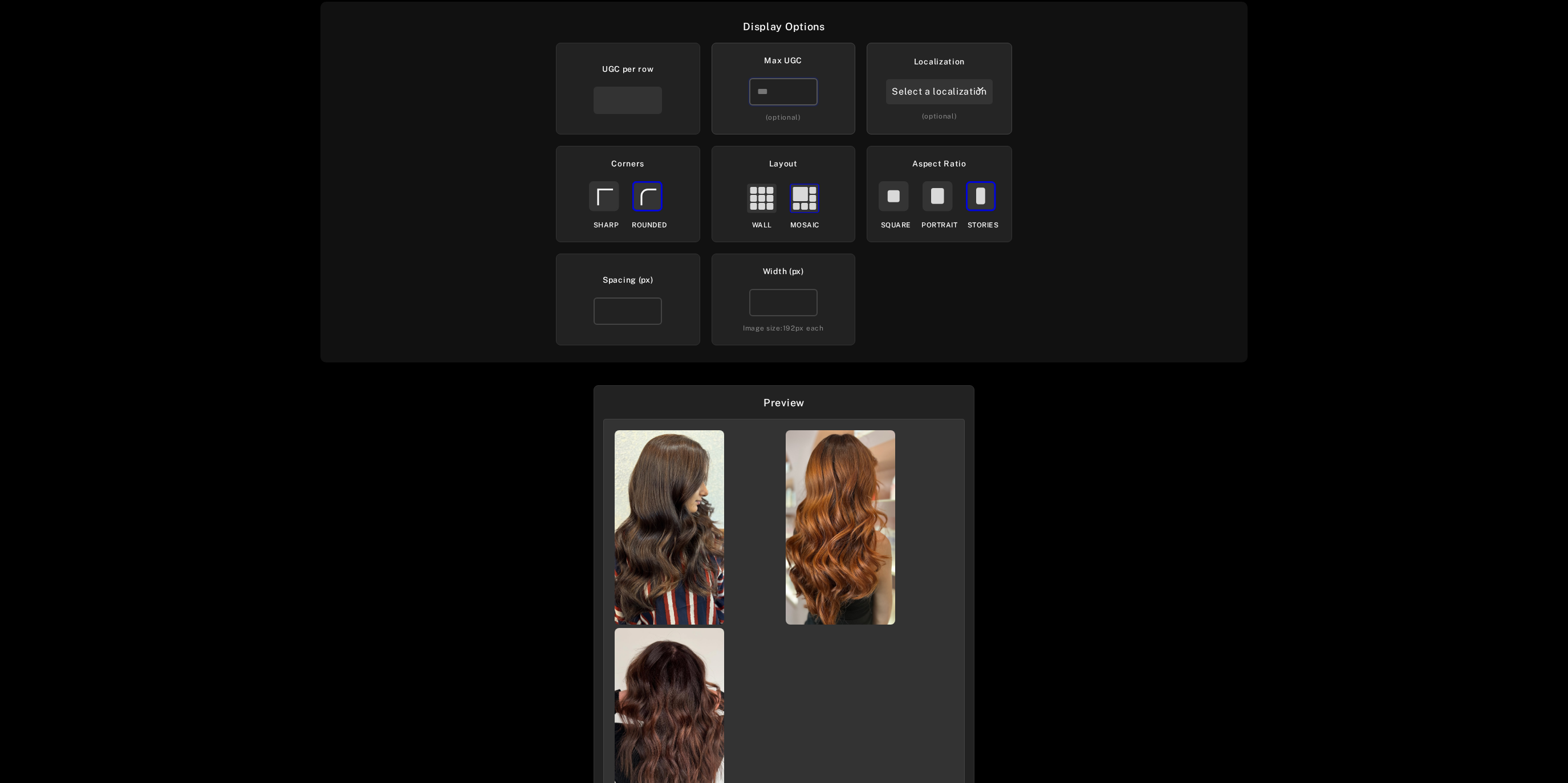
click at [807, 78] on input "*" at bounding box center [783, 92] width 68 height 27
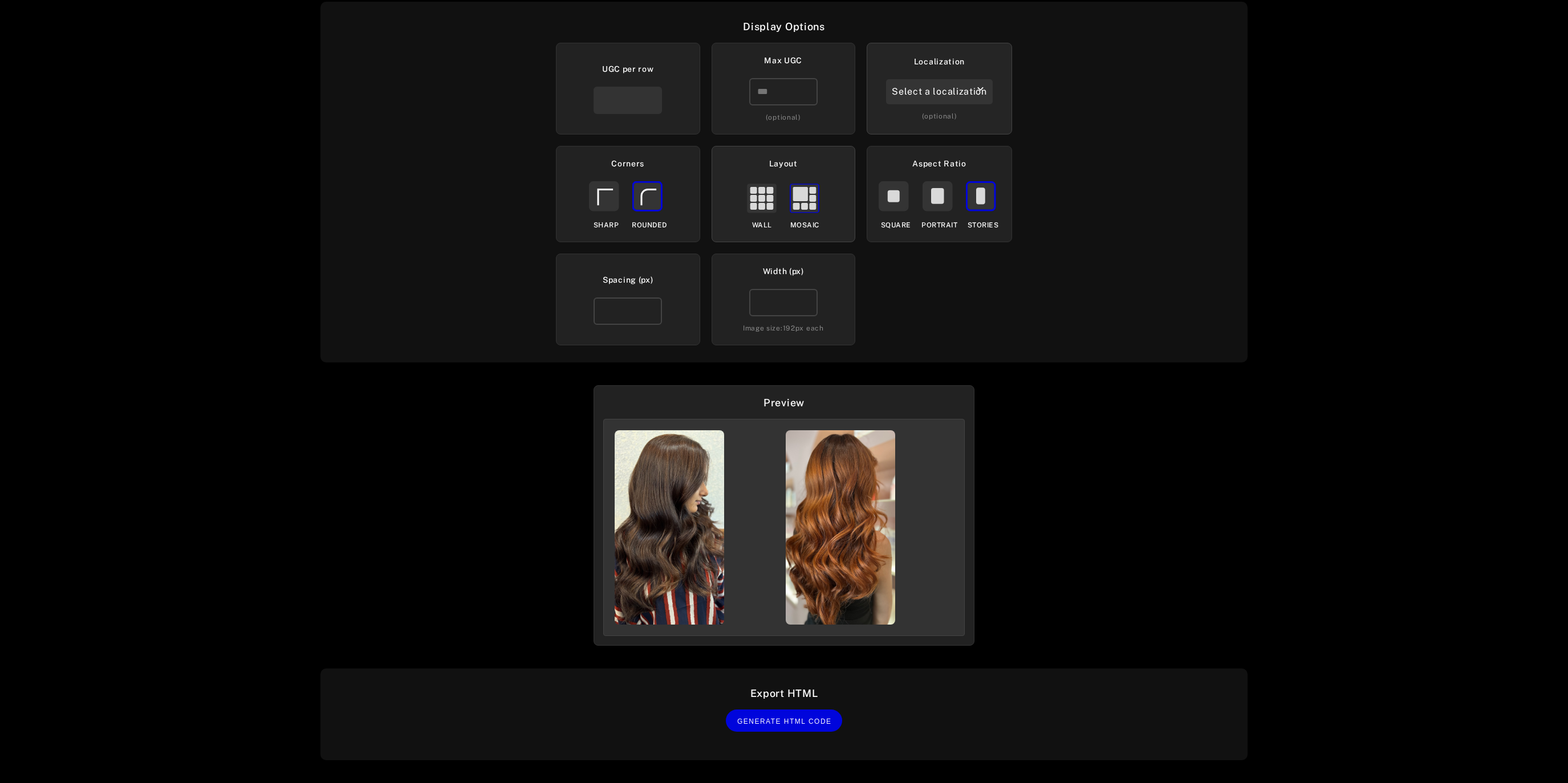
click at [764, 200] on rect at bounding box center [762, 197] width 7 height 7
type input "*"
click at [806, 88] on input "*" at bounding box center [783, 92] width 68 height 27
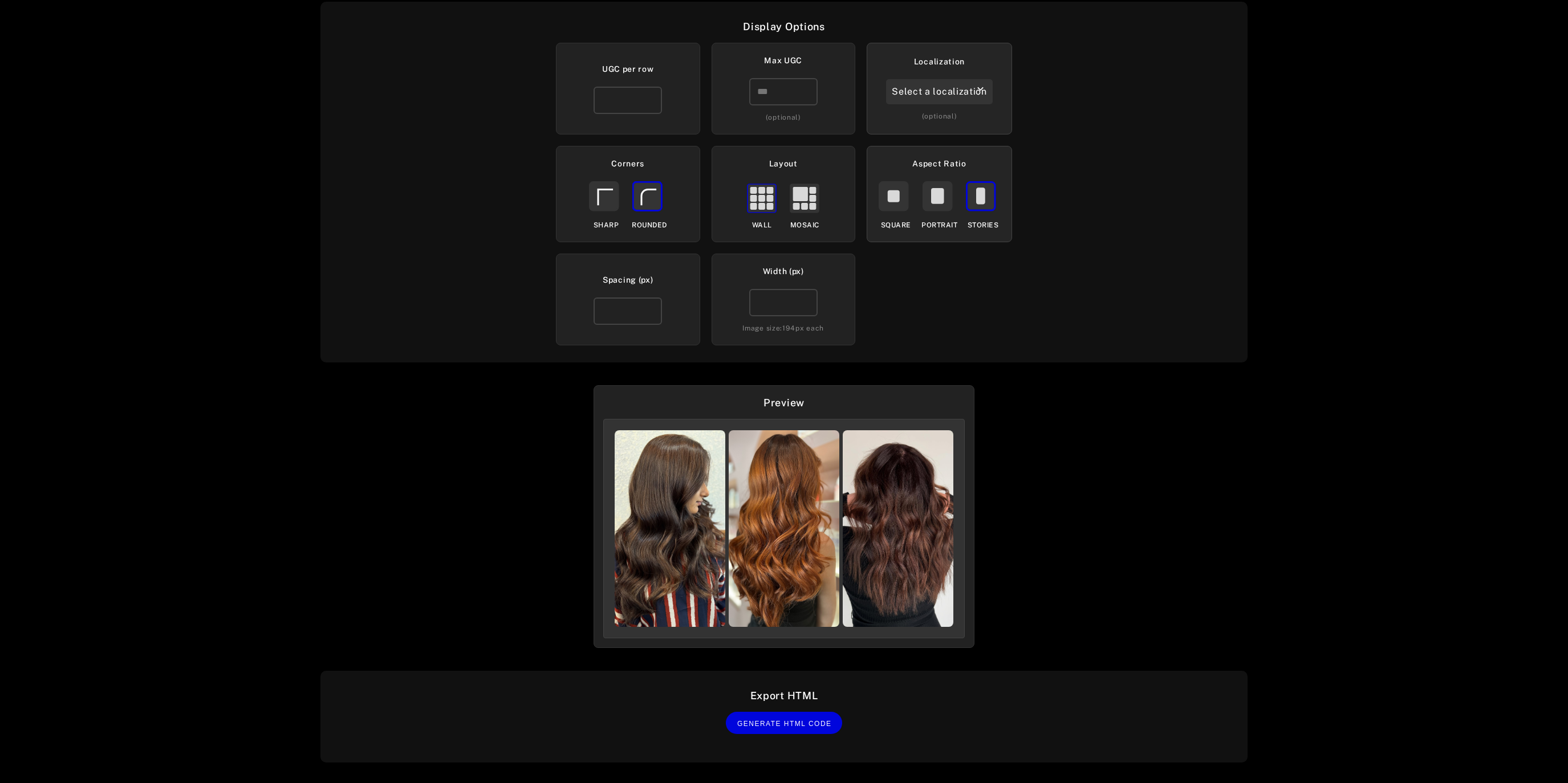
click at [941, 191] on rect at bounding box center [936, 196] width 13 height 16
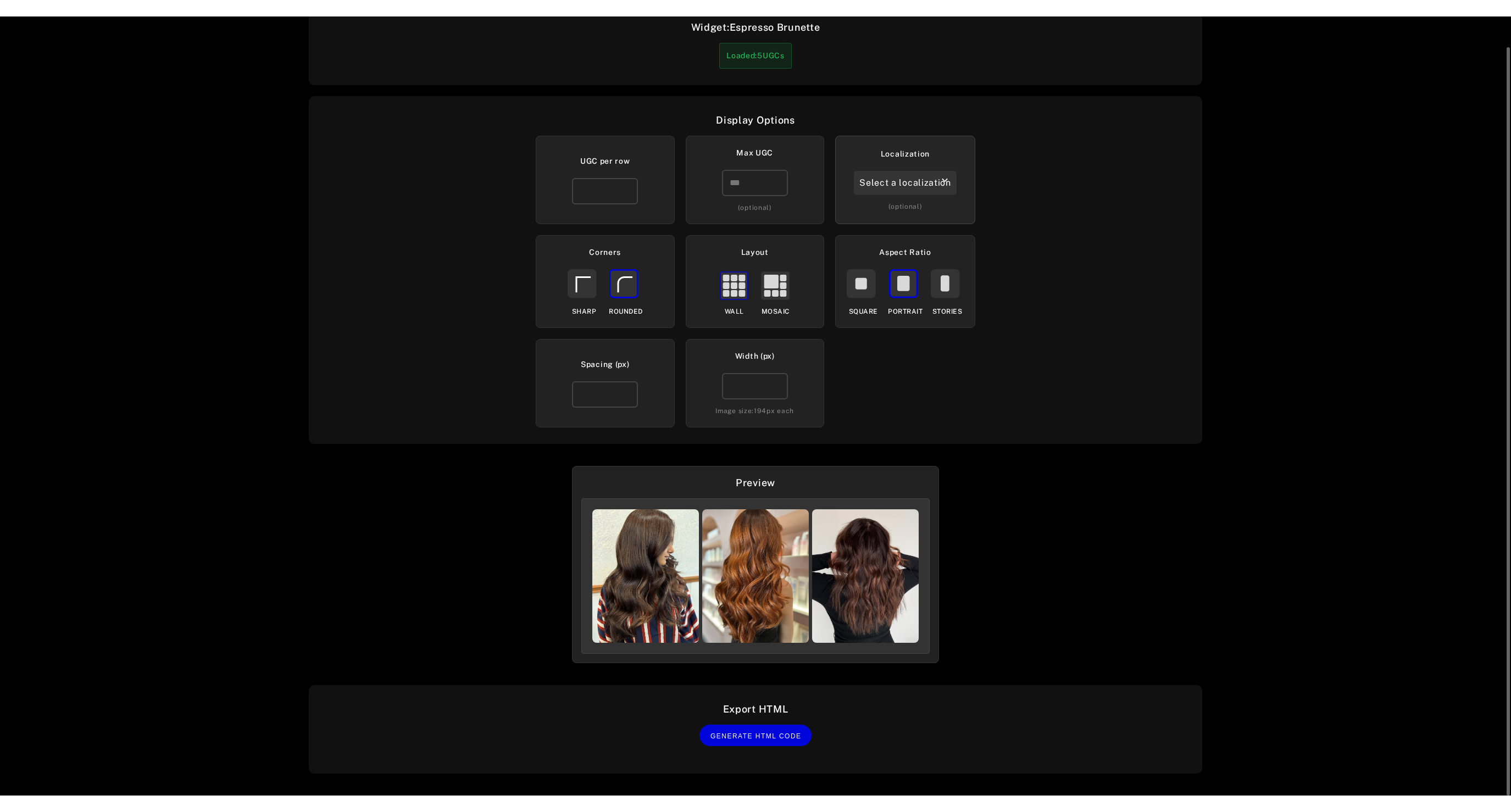
scroll to position [69, 0]
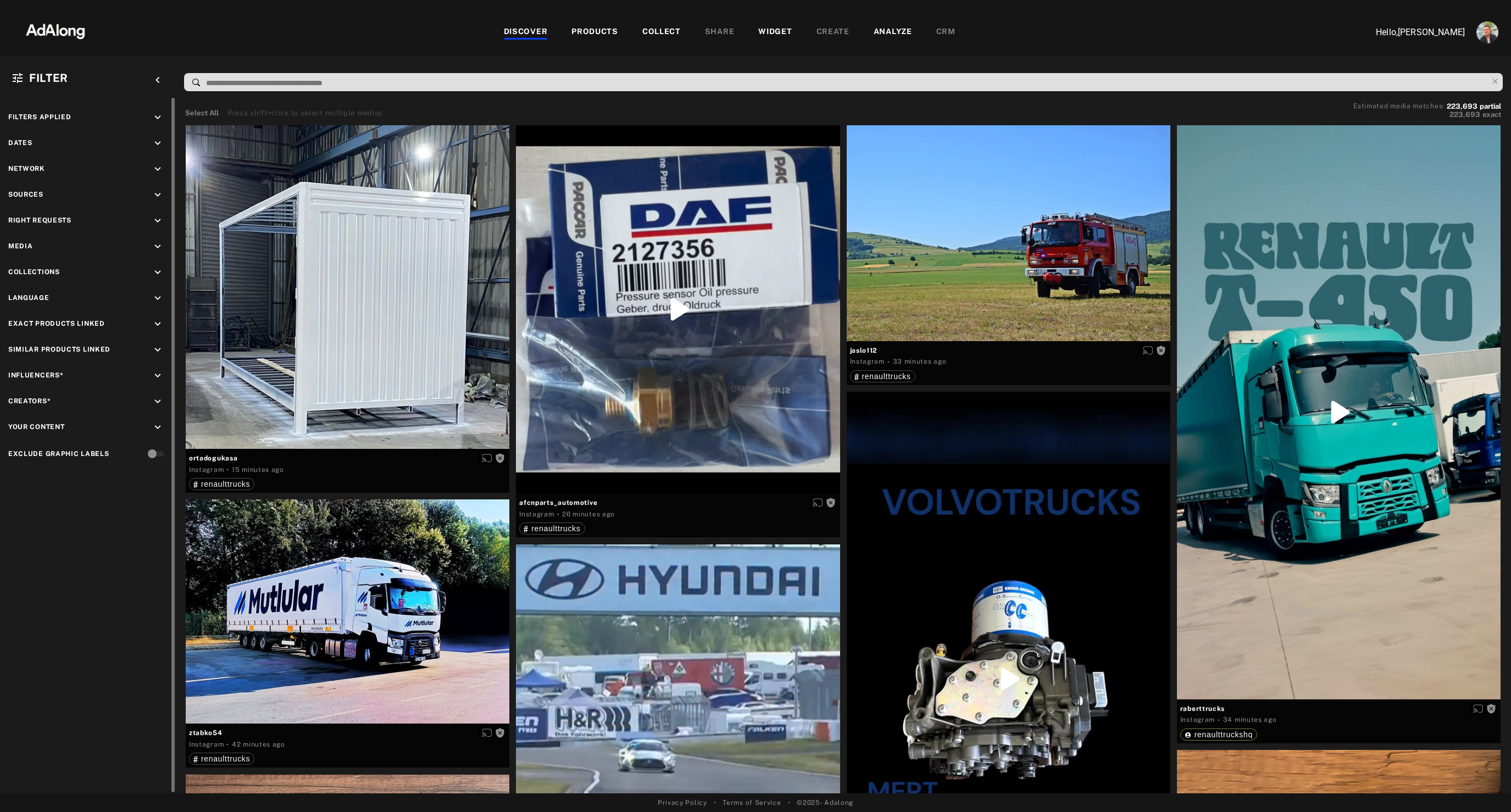
click at [160, 194] on icon "keyboard_arrow_down" at bounding box center [157, 195] width 12 height 12
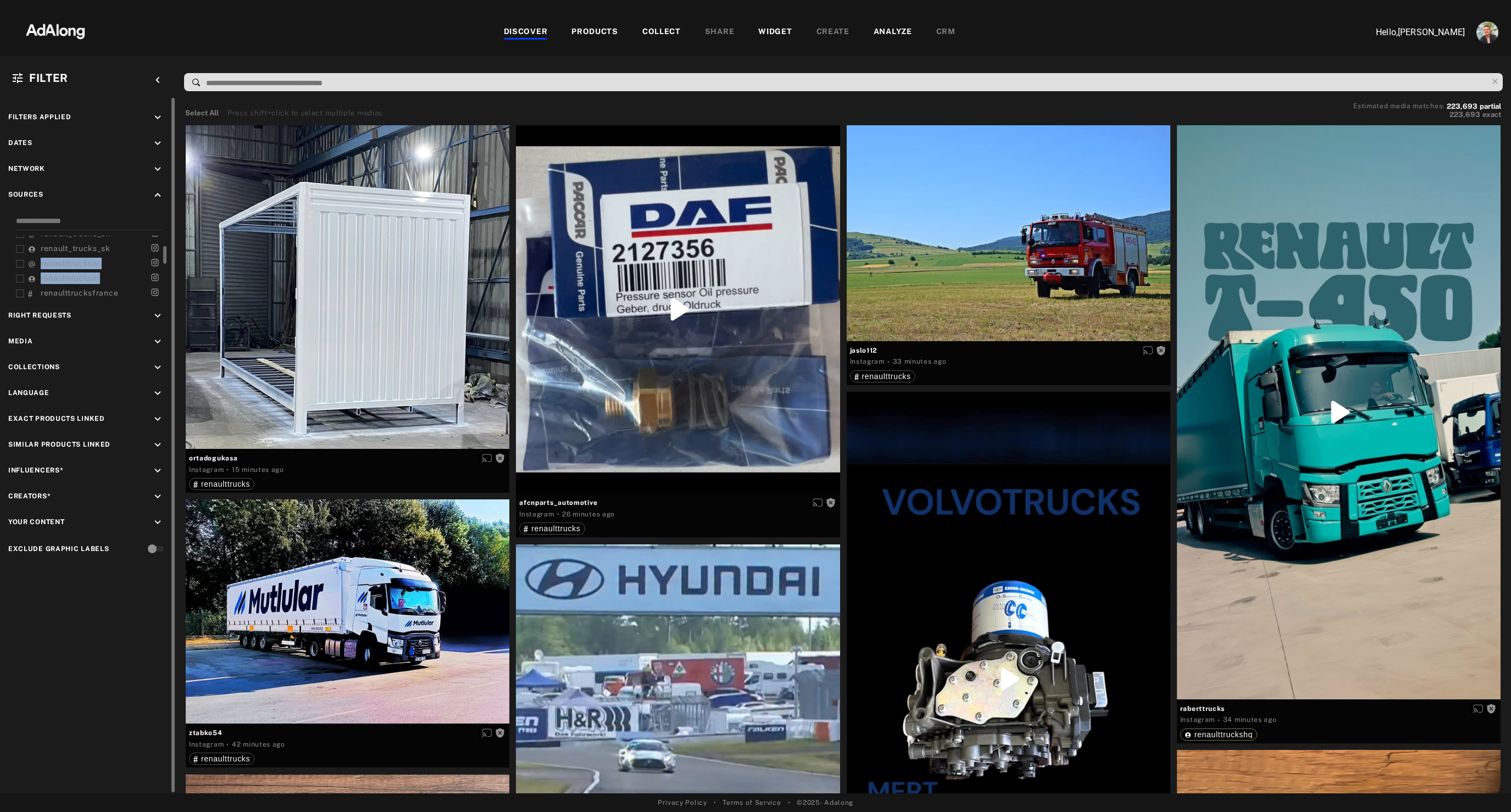
drag, startPoint x: 11, startPoint y: 260, endPoint x: 114, endPoint y: 278, distance: 104.6
click at [114, 278] on div "renaulttruckshq renaulttruckshq renault_trucks_sk renault_trucks_sk renaulttruc…" at bounding box center [88, 256] width 159 height 84
copy div "renaulttrucksnl renaulttrucksnl"
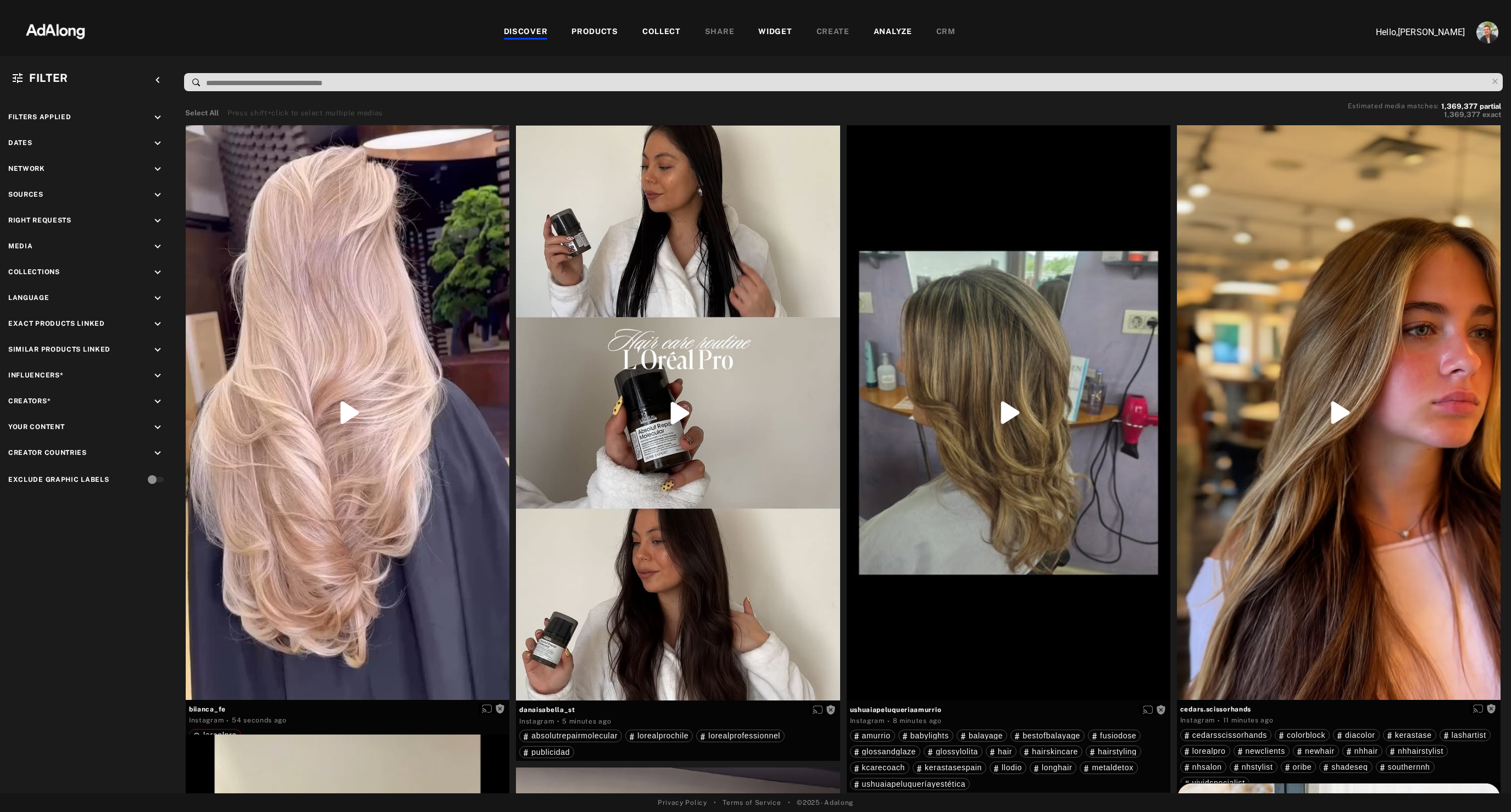
click at [588, 25] on div "PRODUCTS" at bounding box center [595, 32] width 47 height 13
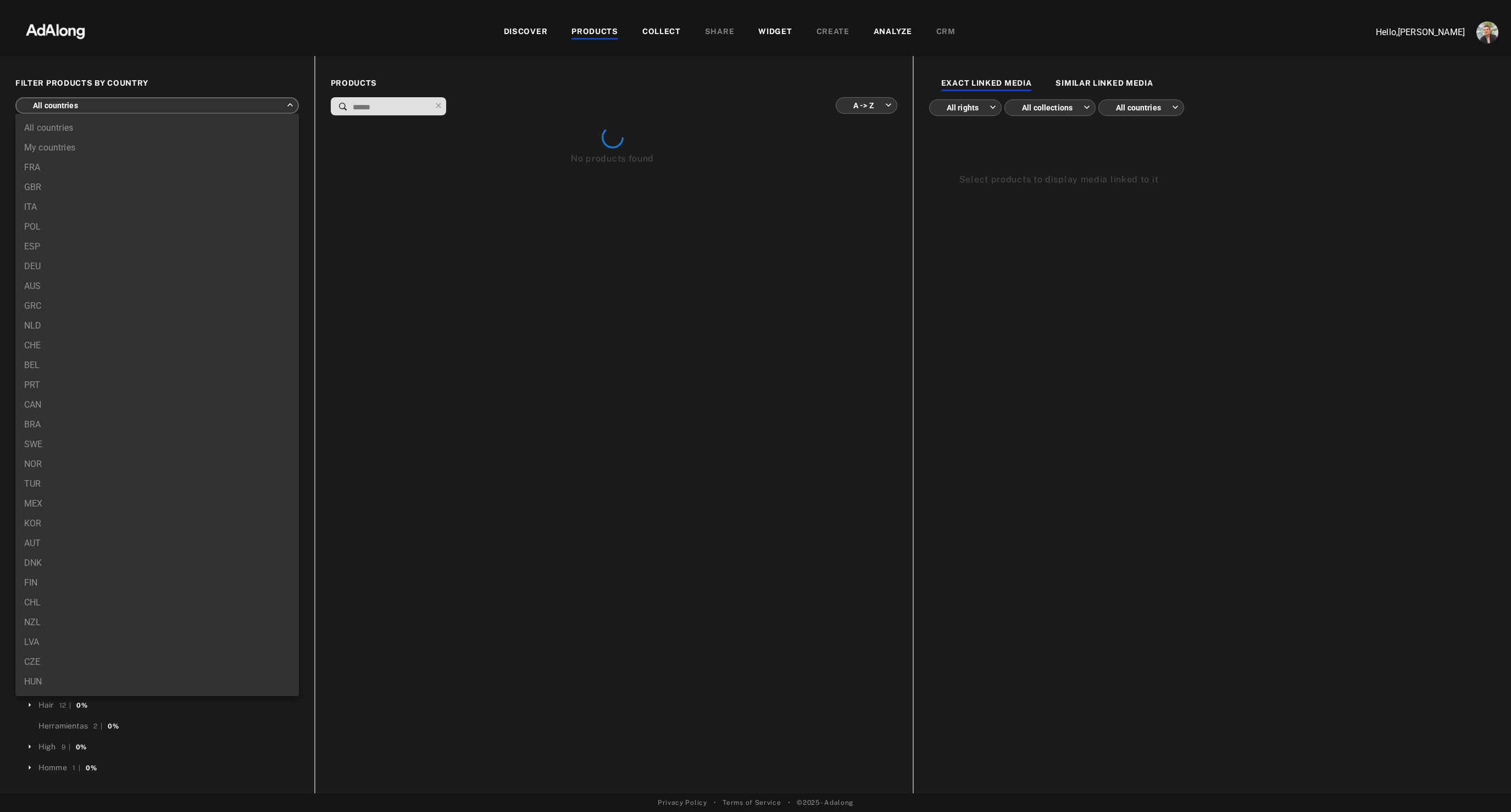
click at [128, 111] on body "DISCOVER PRODUCTS COLLECT SHARE WIDGET CREATE ANALYZE CRM Hello, Nathan Deverre…" at bounding box center [756, 406] width 1511 height 812
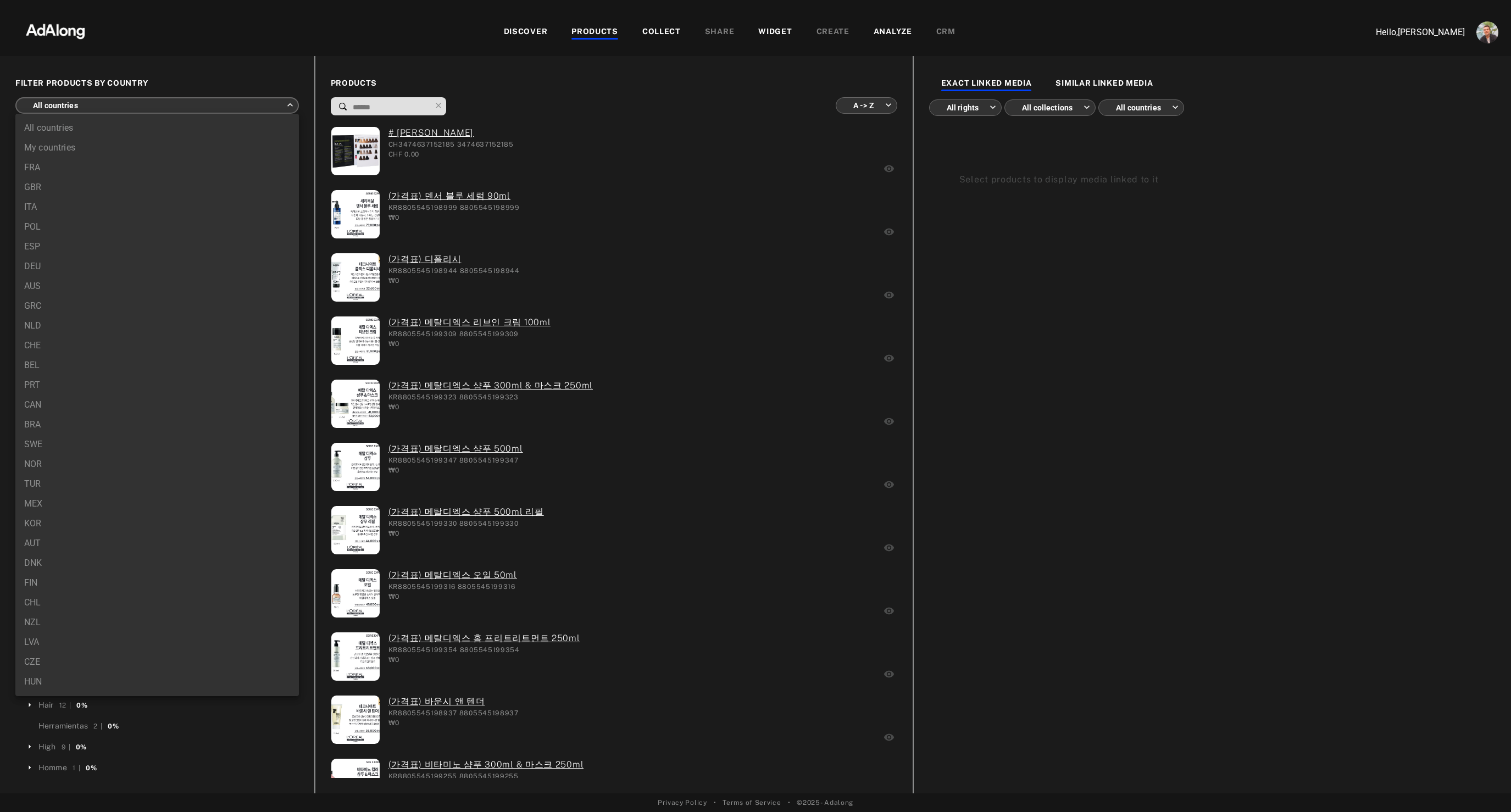
click at [55, 170] on li "FRA" at bounding box center [156, 167] width 284 height 20
type input "***"
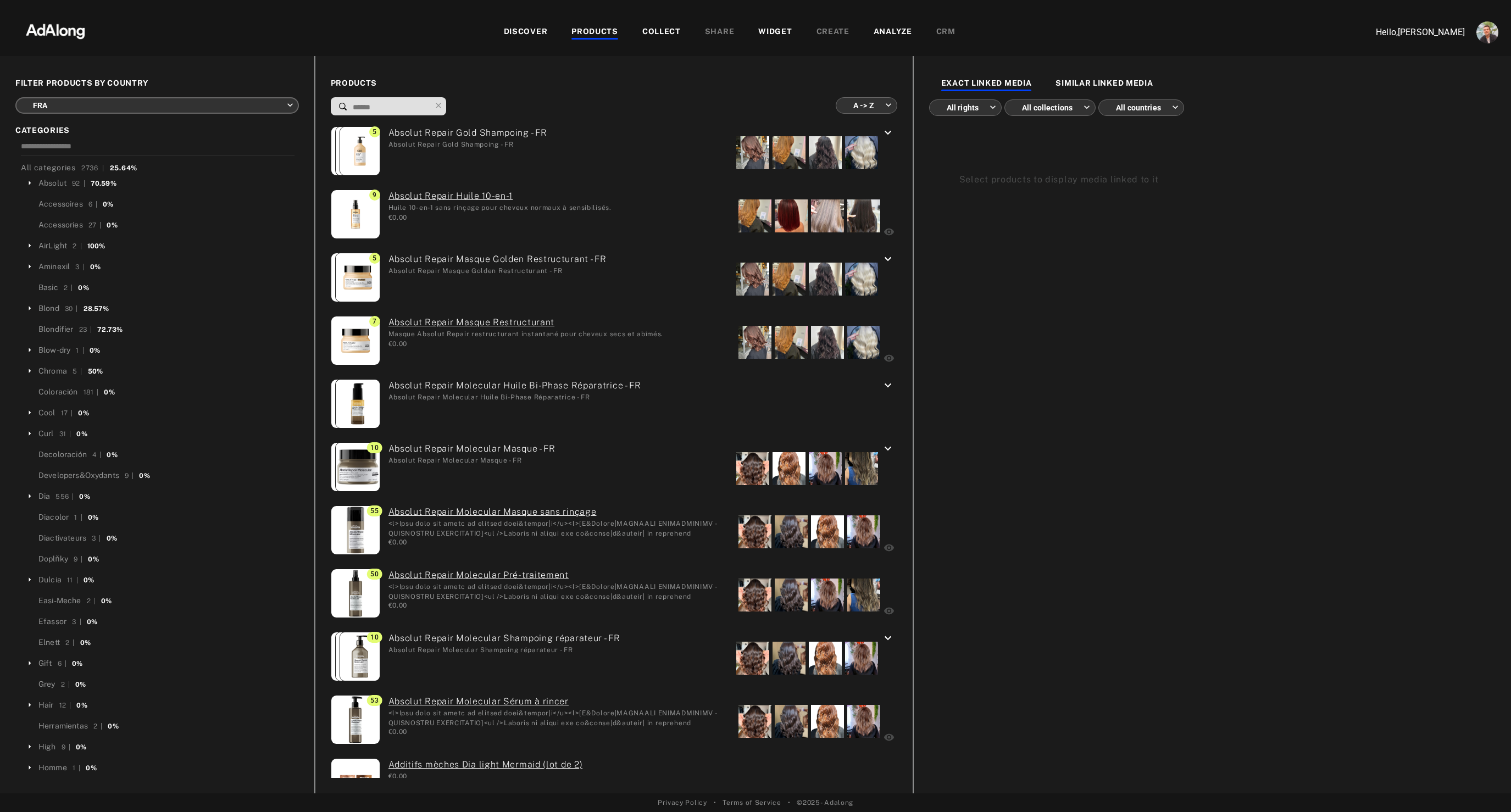
click at [854, 105] on body "DISCOVER PRODUCTS COLLECT SHARE WIDGET CREATE ANALYZE CRM Hello, Nathan Deverre…" at bounding box center [756, 406] width 1511 height 812
click at [858, 212] on li "More media first" at bounding box center [865, 206] width 82 height 20
type input "**********"
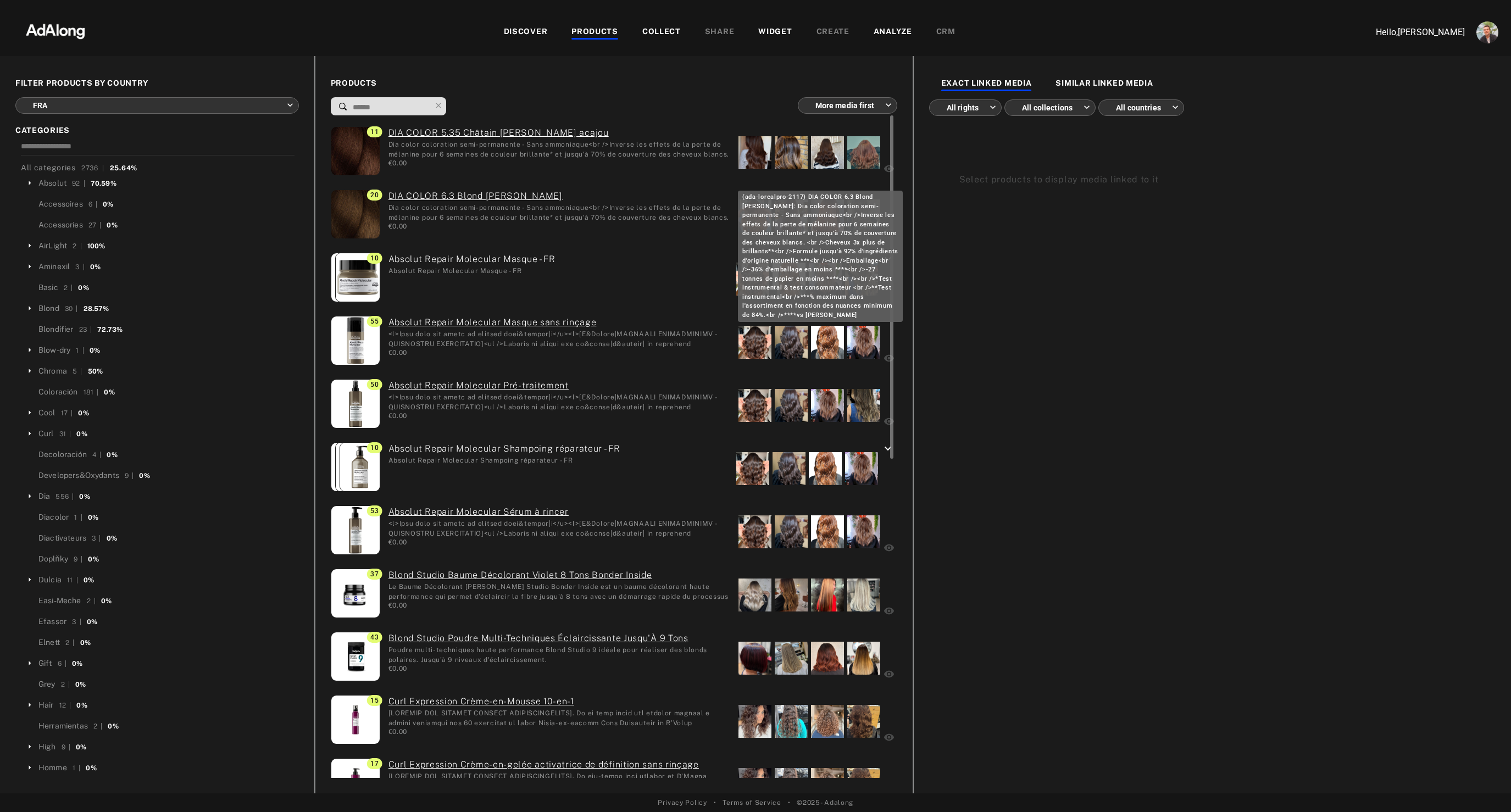
click at [427, 196] on link "DIA COLOR 6.3 Blond foncé doré" at bounding box center [559, 196] width 342 height 13
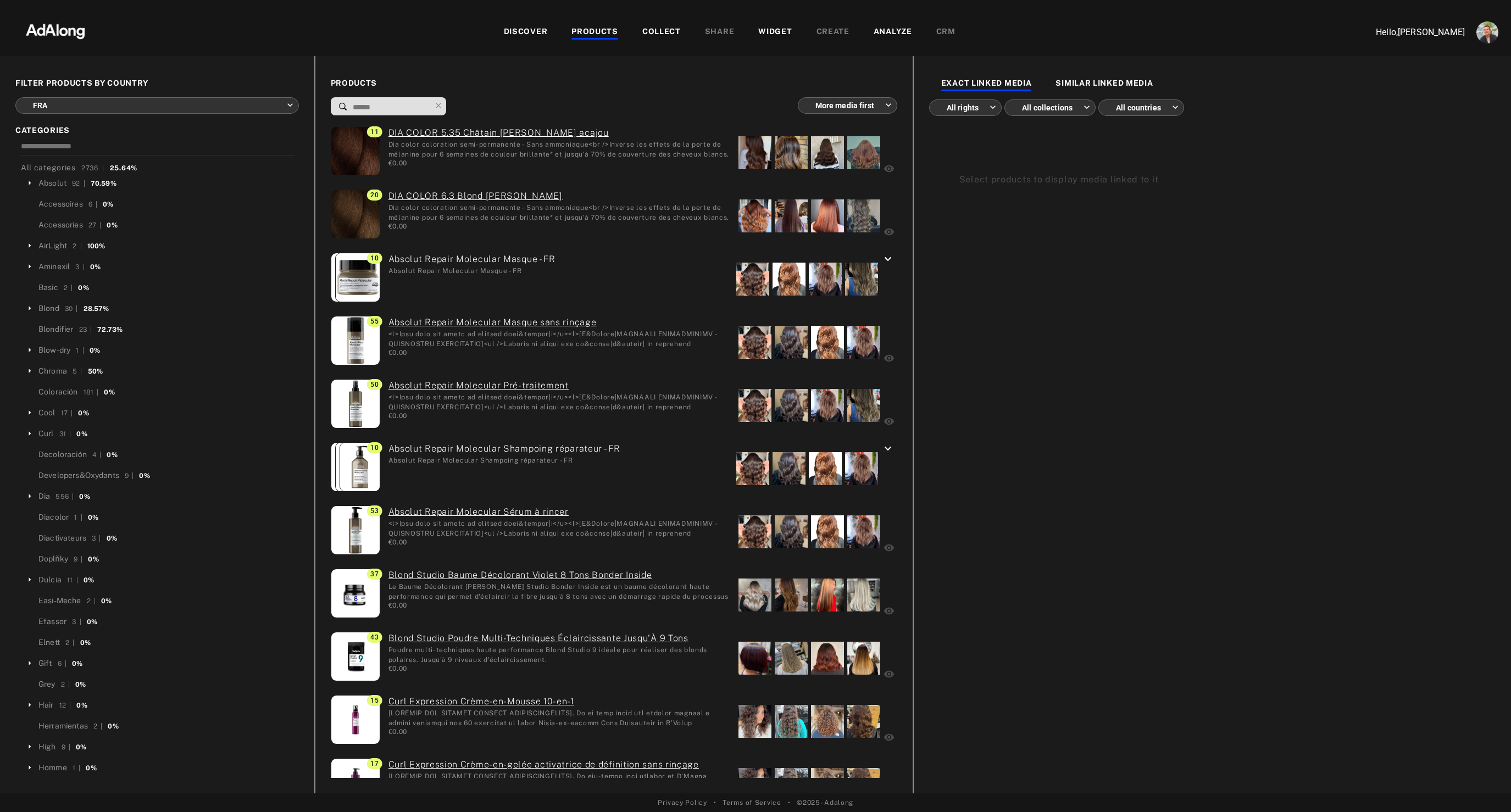
click at [225, 105] on body "DISCOVER PRODUCTS COLLECT SHARE WIDGET CREATE ANALYZE CRM Hello, Nathan Deverre…" at bounding box center [756, 406] width 1511 height 812
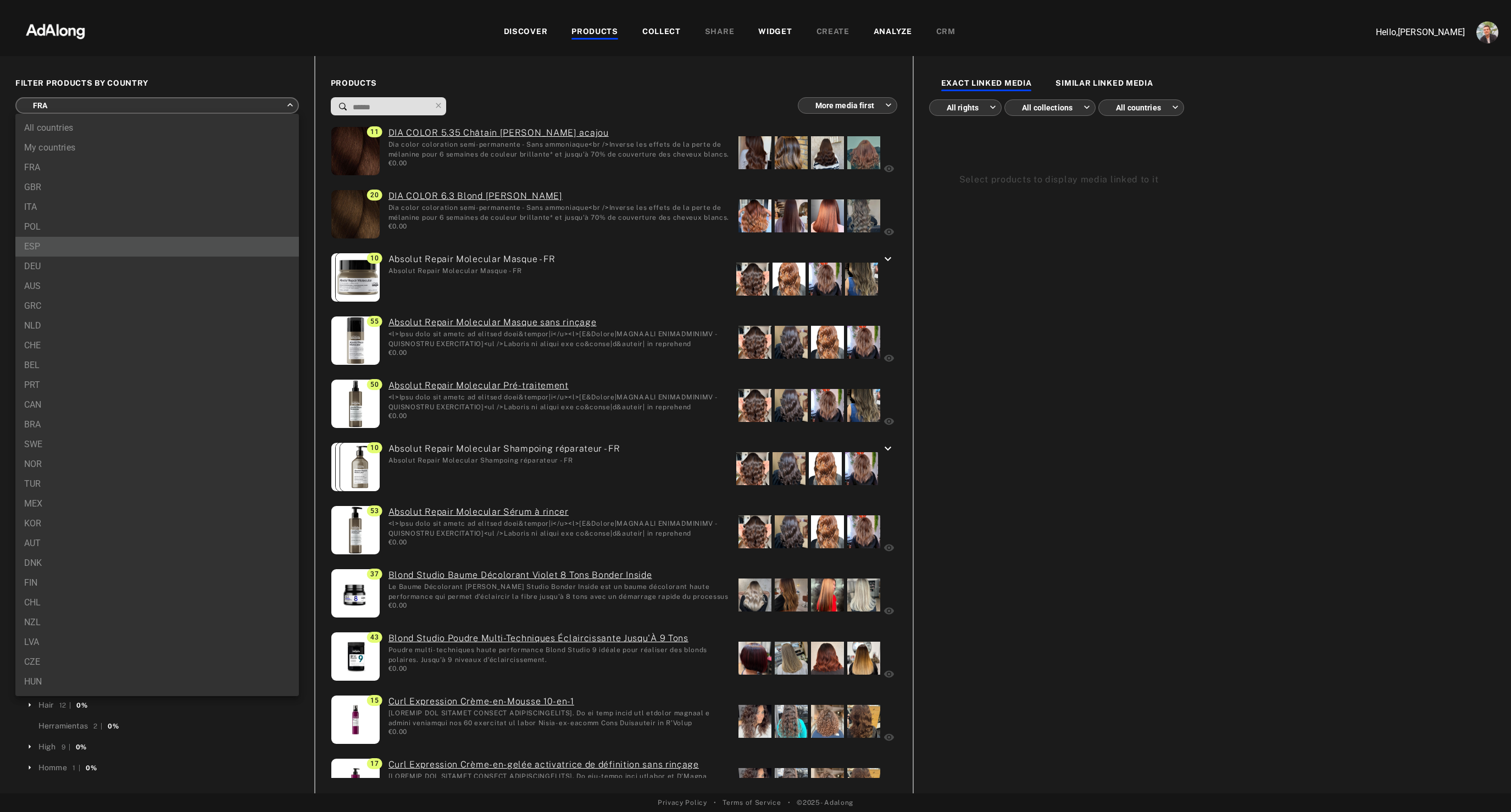
click at [44, 248] on li "ESP" at bounding box center [156, 246] width 284 height 20
type input "***"
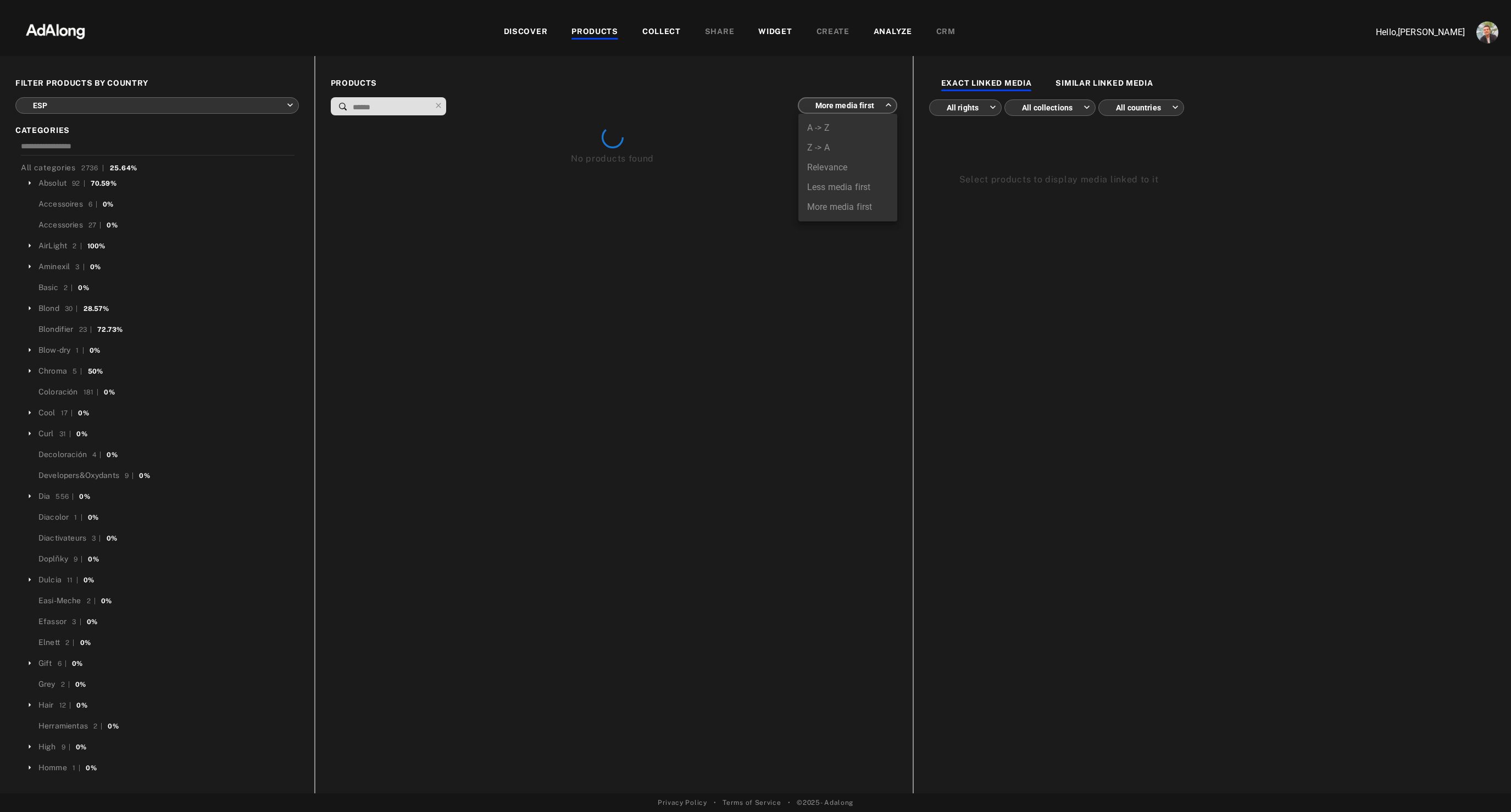
click at [833, 106] on body "DISCOVER PRODUCTS COLLECT SHARE WIDGET CREATE ANALYZE CRM Hello, Nathan Deverre…" at bounding box center [756, 406] width 1511 height 812
click at [825, 209] on li "More media first" at bounding box center [847, 206] width 99 height 20
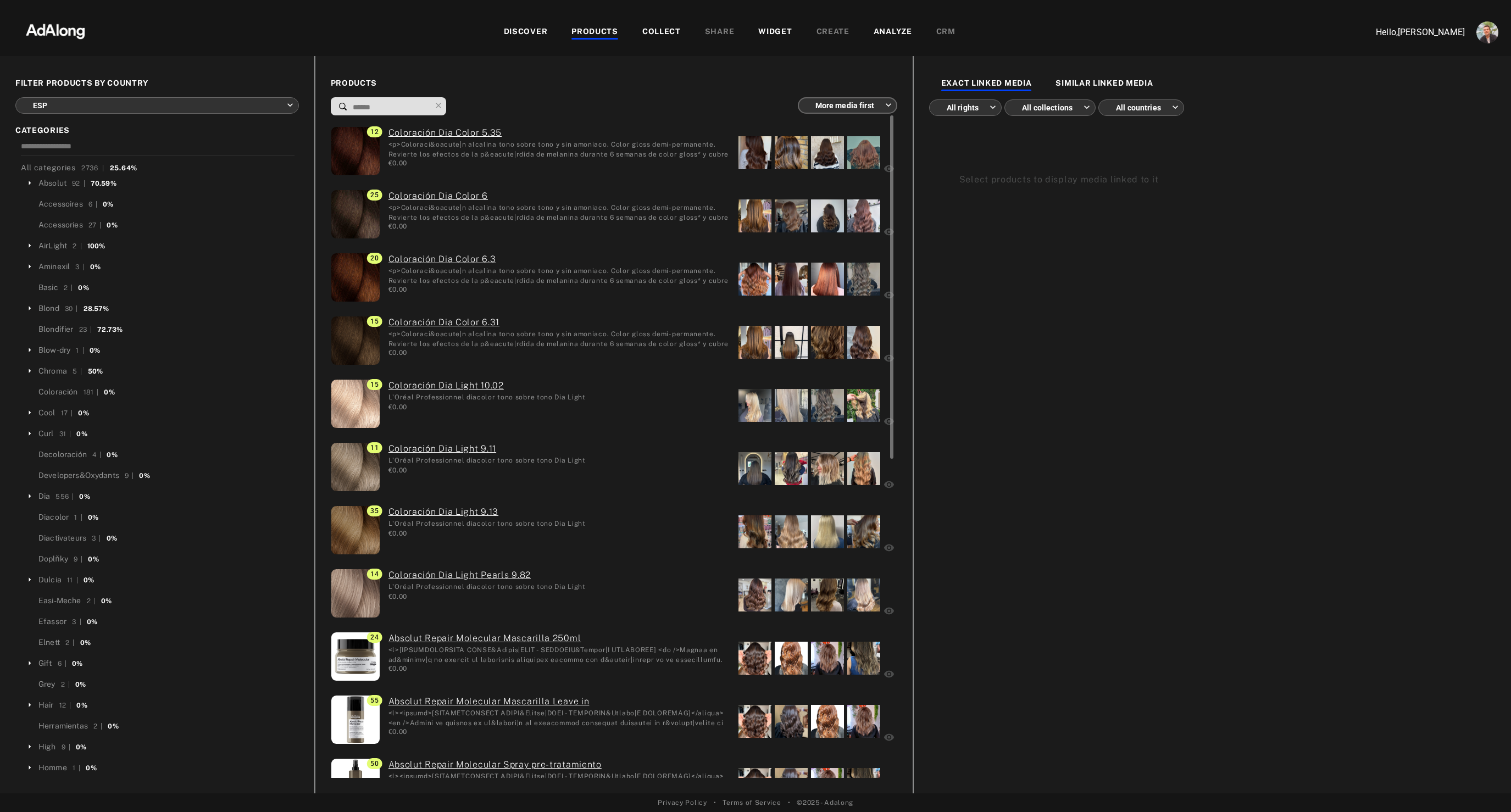
click at [463, 131] on link "Coloración Dia Color 5.35" at bounding box center [559, 133] width 342 height 13
